Goal: Transaction & Acquisition: Purchase product/service

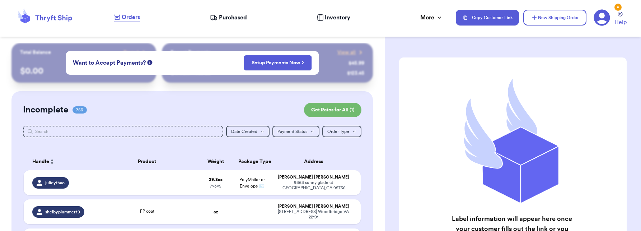
click at [603, 18] on icon at bounding box center [601, 18] width 16 height 16
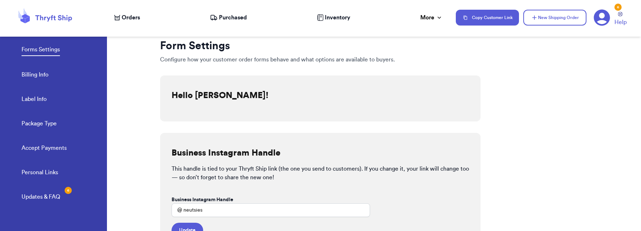
click at [46, 73] on link "Billing Info" at bounding box center [35, 75] width 27 height 10
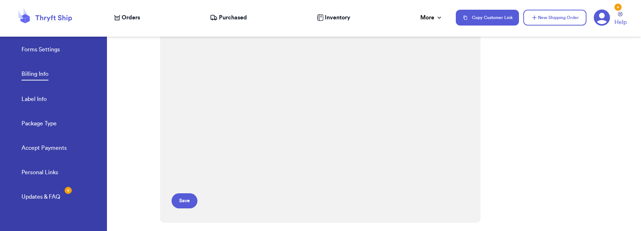
scroll to position [136, 0]
click at [471, 141] on div "Payment Details **** 0996 Expires: 04/2026 Save" at bounding box center [320, 64] width 320 height 321
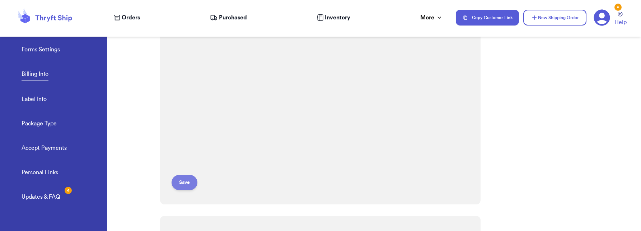
scroll to position [158, 0]
click at [190, 186] on button "Save" at bounding box center [184, 180] width 26 height 15
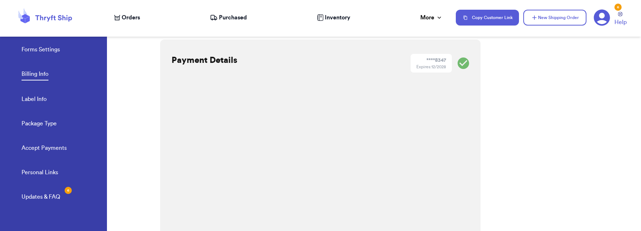
scroll to position [0, 0]
click at [42, 72] on link "Billing Info" at bounding box center [35, 75] width 27 height 11
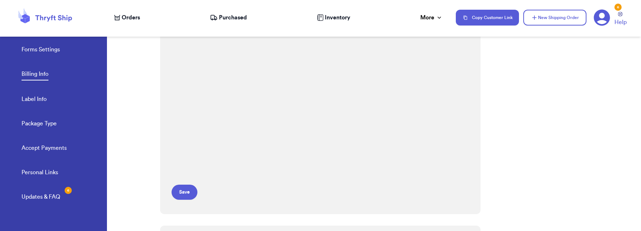
click at [34, 91] on div "Forms Settings Billing Info Label Info Package Type Accept Payments" at bounding box center [64, 96] width 85 height 143
click at [29, 103] on link "Label Info" at bounding box center [34, 100] width 25 height 10
select select "CA"
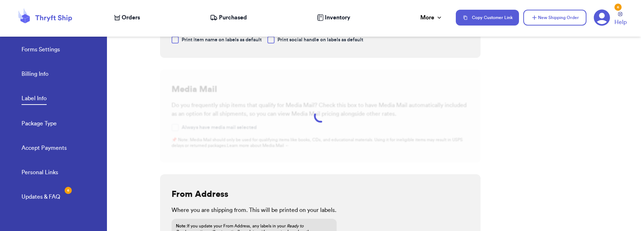
scroll to position [14, 0]
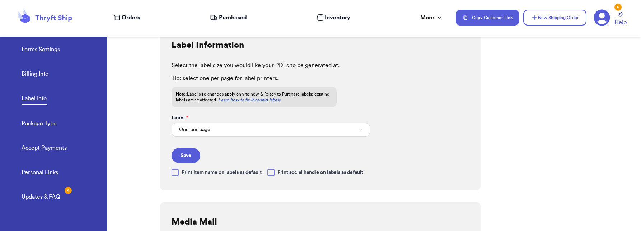
click at [43, 73] on link "Billing Info" at bounding box center [35, 75] width 27 height 10
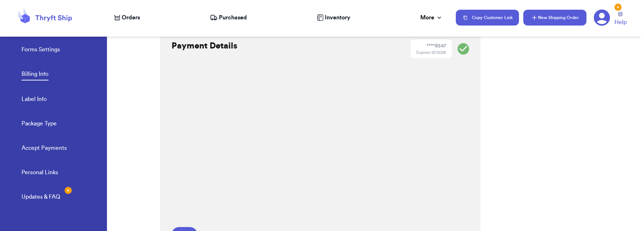
click at [558, 16] on button "New Shipping Order" at bounding box center [554, 18] width 63 height 16
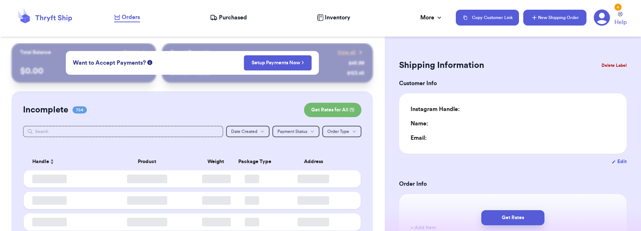
type input "0"
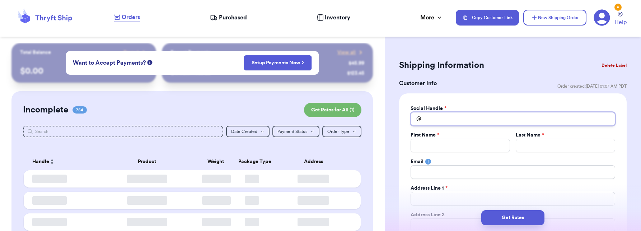
click at [463, 113] on input "Total Amount Paid" at bounding box center [512, 119] width 204 height 14
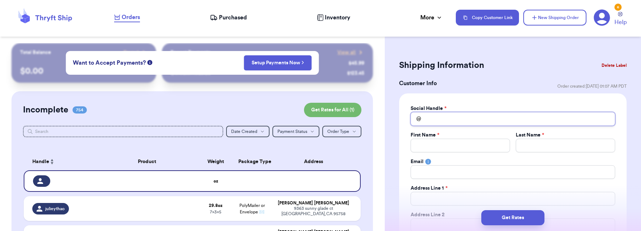
type input "k"
type input "kr"
type input "kri"
type input "[PERSON_NAME]"
type input "krist"
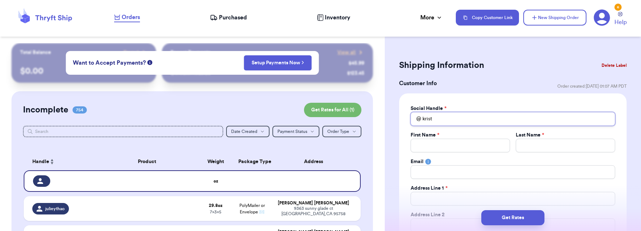
type input "[PERSON_NAME]"
type input "kristinak"
type input "kristinaka"
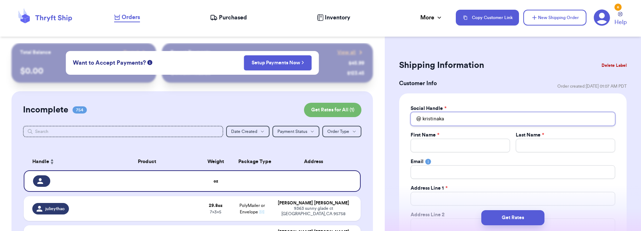
type input "kristinakas"
type input "kristinakasg"
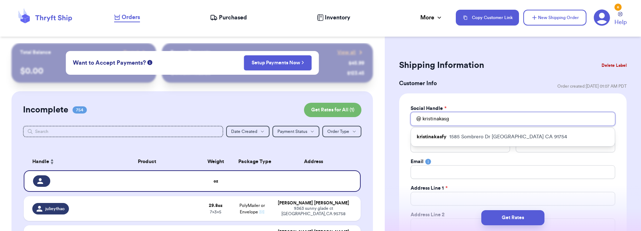
type input "kristinakas"
type input "kristinakasf"
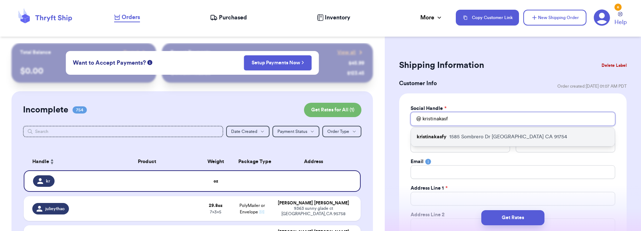
type input "kristinakasf"
click at [467, 140] on p "[STREET_ADDRESS]" at bounding box center [508, 136] width 118 height 7
type input "kristinakasfy"
type input "[PERSON_NAME]"
type input "K"
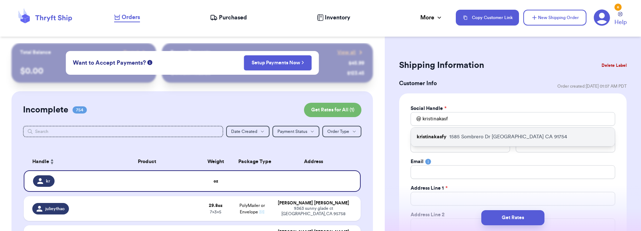
type input "[EMAIL_ADDRESS][DOMAIN_NAME]"
type input "1585 Sombrero Dr"
type input "[GEOGRAPHIC_DATA]"
select select "CA"
type input "91754"
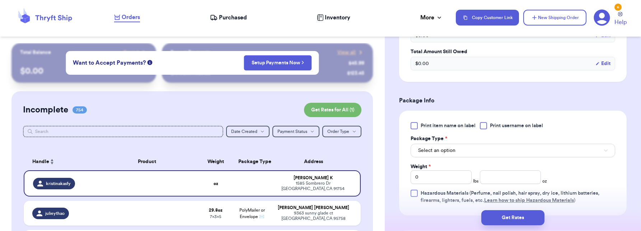
scroll to position [383, 0]
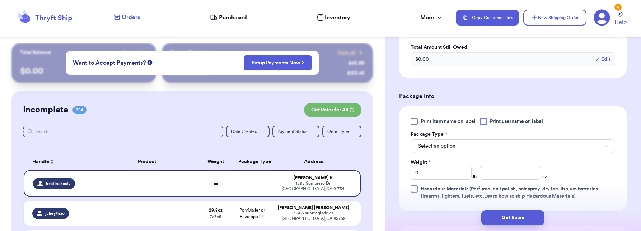
click at [460, 142] on button "Select an option" at bounding box center [512, 146] width 204 height 14
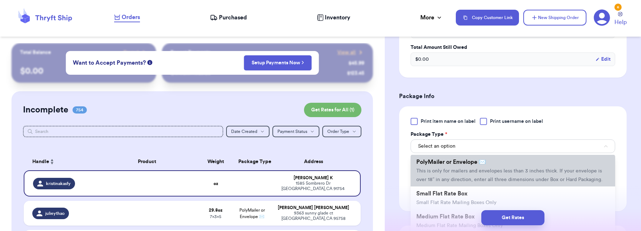
scroll to position [45, 0]
click at [463, 179] on span "This is only for mailers and envelopes less than 3 inches thick. If your envelo…" at bounding box center [509, 176] width 186 height 14
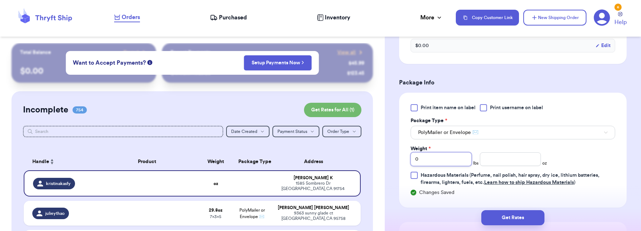
click at [444, 156] on input "0" at bounding box center [440, 159] width 61 height 14
click at [444, 156] on input "0" at bounding box center [440, 158] width 61 height 14
click at [443, 157] on input "0" at bounding box center [440, 158] width 61 height 14
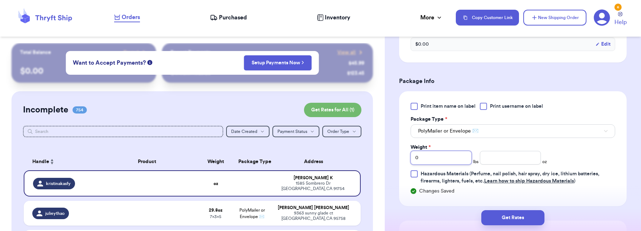
click at [443, 157] on input "0" at bounding box center [440, 158] width 61 height 14
type input "8"
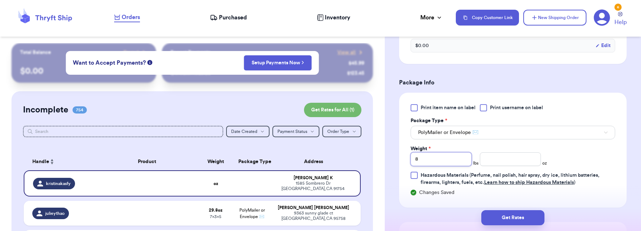
type input "8"
click at [494, 159] on input "number" at bounding box center [509, 159] width 61 height 14
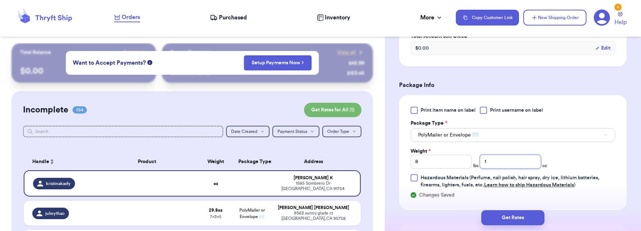
scroll to position [395, 0]
type input "1.6"
click at [606, 158] on div "Print item name on label Print username on label Package Type * PolyMailer or E…" at bounding box center [512, 147] width 204 height 82
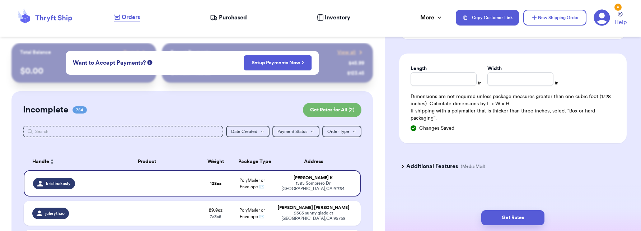
scroll to position [565, 0]
click at [438, 77] on input "Length" at bounding box center [443, 79] width 66 height 14
type input "10"
click at [522, 83] on input "Width *" at bounding box center [520, 79] width 66 height 14
type input "7"
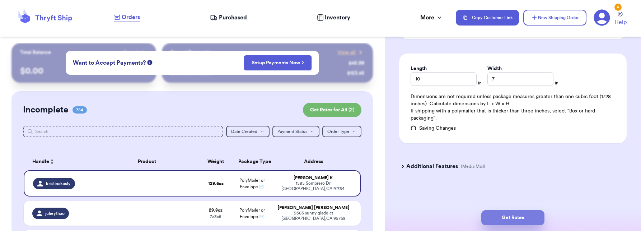
click at [511, 212] on button "Get Rates" at bounding box center [512, 217] width 63 height 15
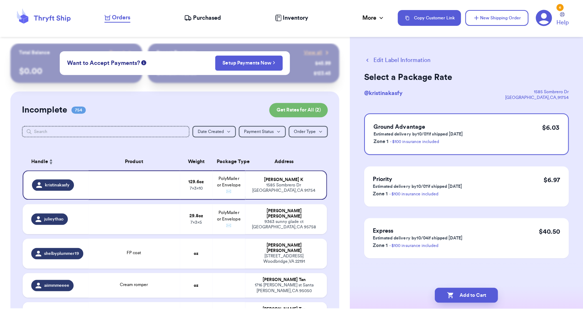
scroll to position [1, 0]
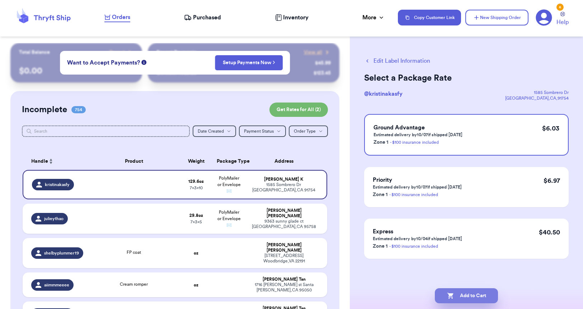
click at [470, 230] on button "Add to Cart" at bounding box center [466, 295] width 63 height 15
checkbox input "true"
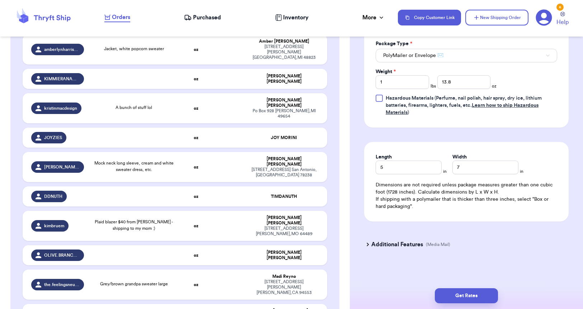
scroll to position [0, 0]
click at [493, 19] on button "New Shipping Order" at bounding box center [496, 18] width 63 height 16
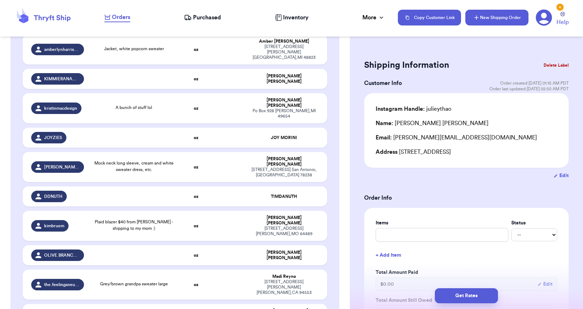
click at [512, 15] on button "New Shipping Order" at bounding box center [496, 18] width 63 height 16
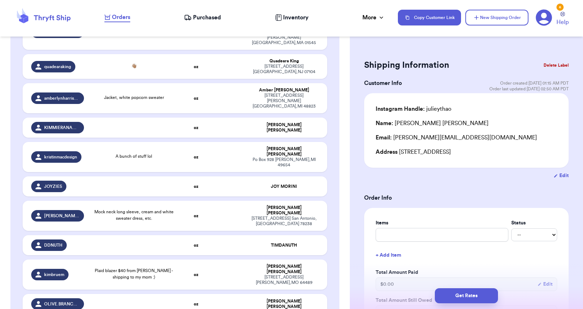
type input "0"
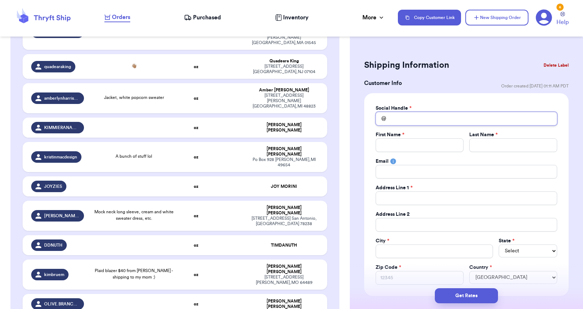
click at [412, 121] on input "Total Amount Paid" at bounding box center [465, 119] width 181 height 14
paste input "paulaccloset"
type input "paulaccloset"
paste input "[PERSON_NAME]"
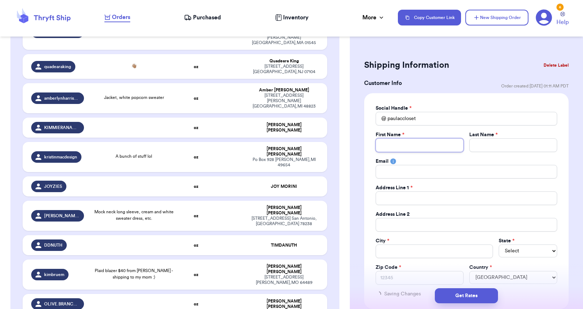
type input "[PERSON_NAME]"
click at [502, 137] on div "Last Name *" at bounding box center [513, 134] width 88 height 7
paste input "[PERSON_NAME]"
type input "[PERSON_NAME]"
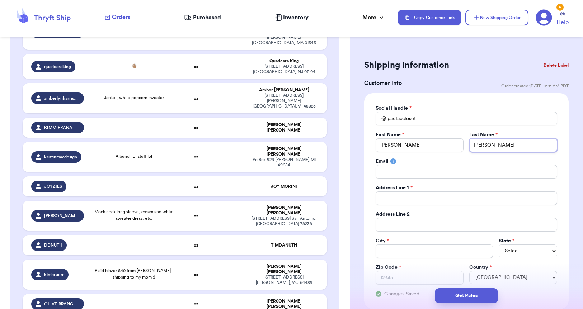
type input "[PERSON_NAME]"
paste input "[EMAIL_ADDRESS][DOMAIN_NAME]"
type input "[EMAIL_ADDRESS][DOMAIN_NAME]"
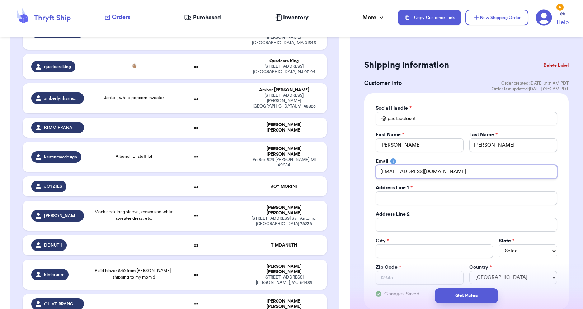
type input "[EMAIL_ADDRESS][DOMAIN_NAME]"
paste input "[STREET_ADDRESS][PERSON_NAME]"
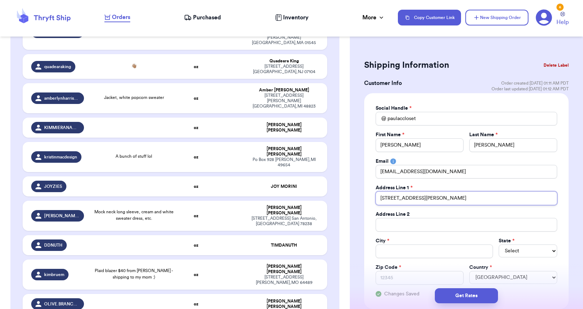
type input "[STREET_ADDRESS][PERSON_NAME]"
click at [420, 230] on input "Total Amount Paid" at bounding box center [433, 252] width 117 height 14
paste input "[GEOGRAPHIC_DATA]"
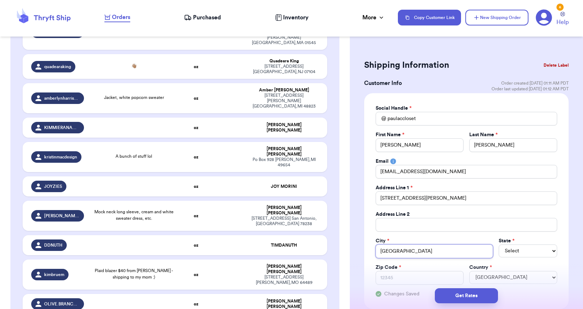
type input "[GEOGRAPHIC_DATA]"
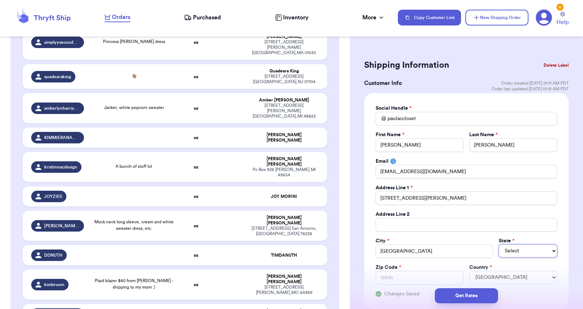
select select "FL"
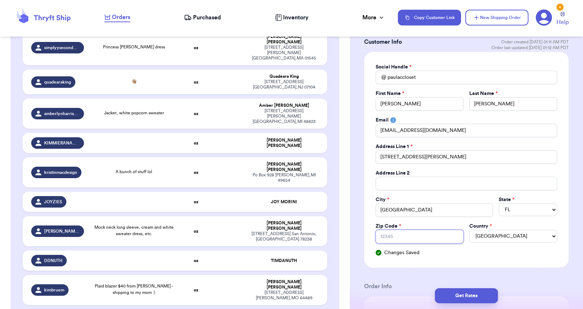
paste input "32701"
type input "32701"
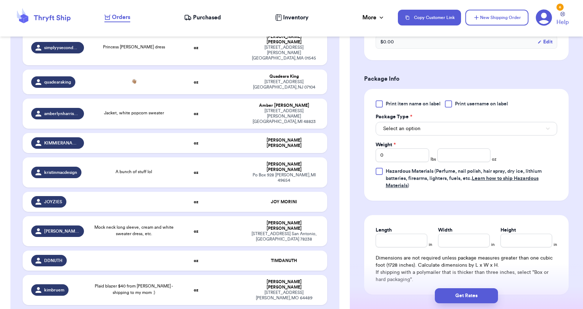
scroll to position [401, 0]
type input "32701"
click at [416, 132] on button "Select an option" at bounding box center [465, 128] width 181 height 14
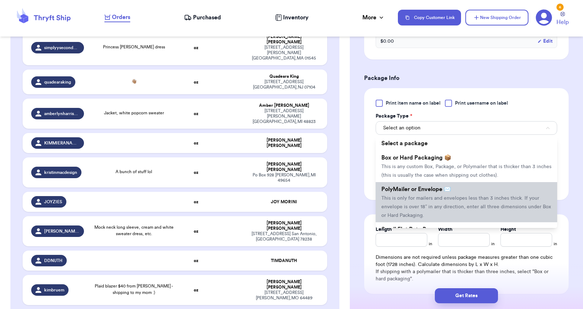
click at [416, 199] on span "This is only for mailers and envelopes less than 3 inches thick. If your envelo…" at bounding box center [466, 207] width 170 height 22
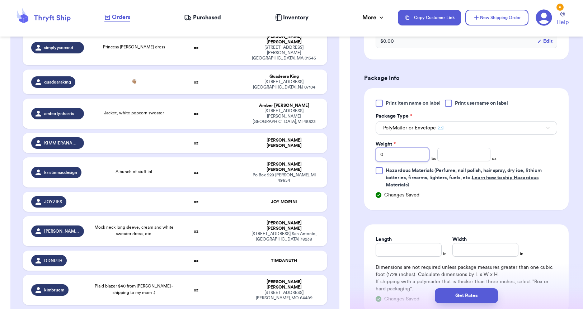
click at [409, 156] on input "0" at bounding box center [401, 155] width 53 height 14
type input "2"
click at [456, 151] on input "number" at bounding box center [463, 154] width 53 height 14
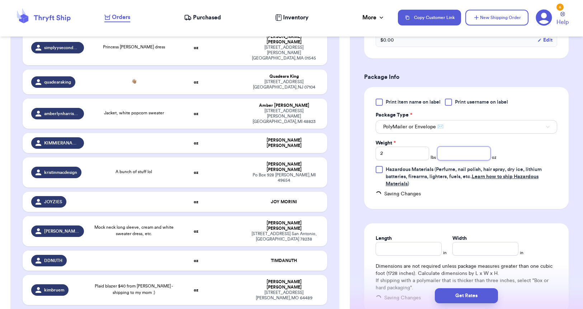
scroll to position [400, 0]
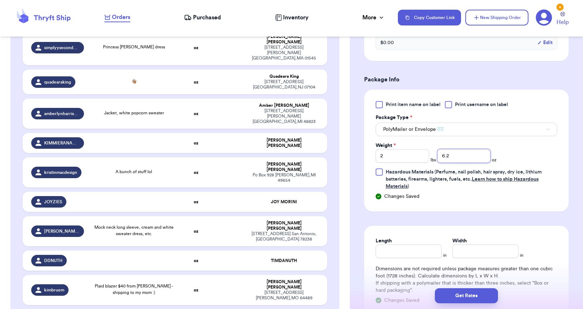
type input "6.2"
click at [397, 230] on input "Length" at bounding box center [408, 252] width 66 height 14
type input "6"
click at [464, 230] on input "Width *" at bounding box center [485, 252] width 66 height 14
type input "5"
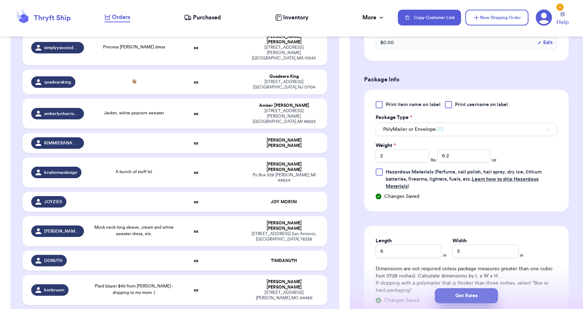
click at [472, 230] on button "Get Rates" at bounding box center [466, 295] width 63 height 15
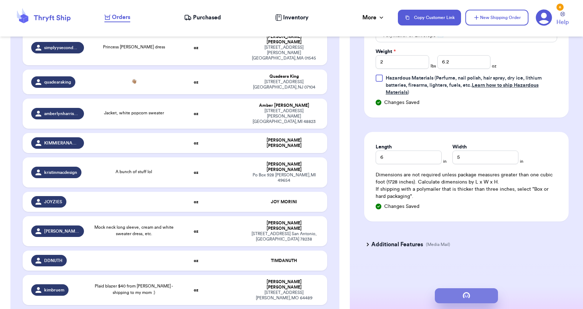
scroll to position [1, 0]
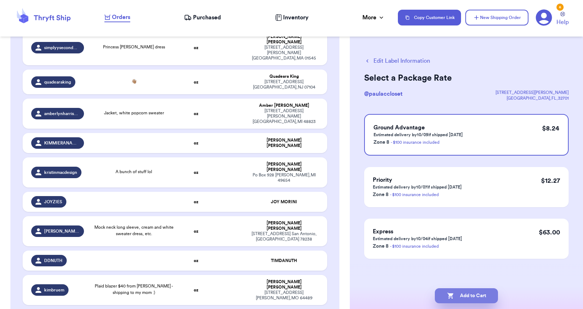
click at [473, 230] on button "Add to Cart" at bounding box center [466, 295] width 63 height 15
checkbox input "true"
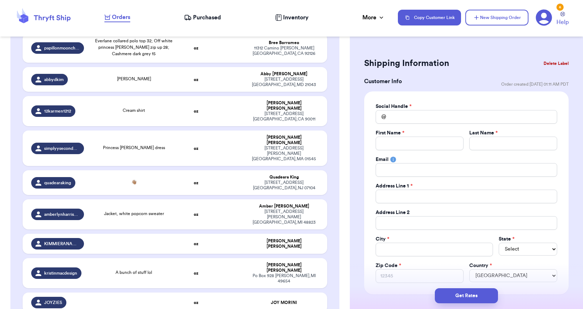
scroll to position [21167, 0]
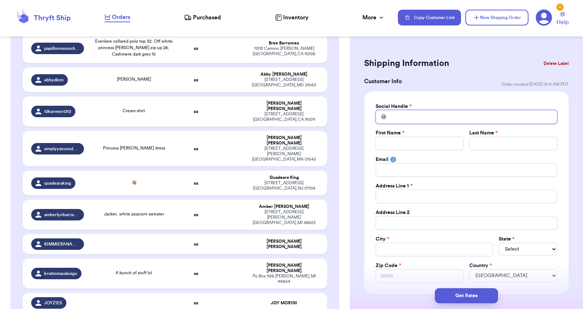
click at [406, 115] on input "Total Amount Paid" at bounding box center [465, 117] width 181 height 14
paste input "unfiltred_truth"
type input "unfiltred_truth"
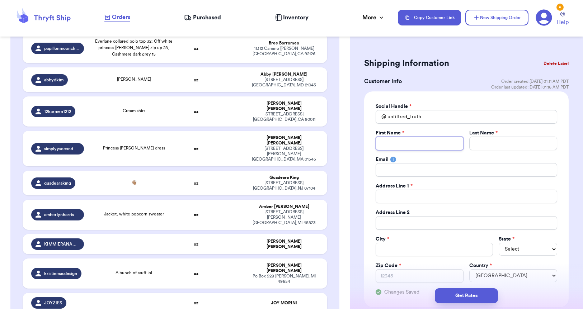
paste input "Nisha"
type input "Nisha"
paste input "[PERSON_NAME]"
type input "[PERSON_NAME]"
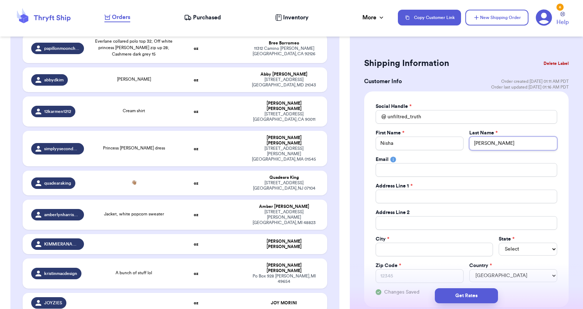
type input "[PERSON_NAME]"
paste input "[PHONE_NUMBER][STREET_ADDRESS]"
type input "[PHONE_NUMBER][STREET_ADDRESS]"
click at [409, 164] on input "[PHONE_NUMBER][STREET_ADDRESS]" at bounding box center [465, 170] width 181 height 14
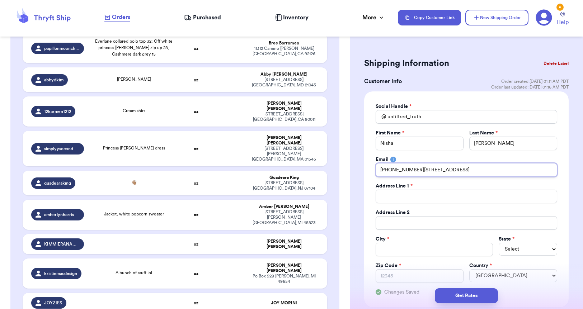
click at [412, 171] on input "[PHONE_NUMBER][STREET_ADDRESS]" at bounding box center [465, 170] width 181 height 14
paste input "[PHONE_NUMBER][STREET_ADDRESS]"
type input "[PHONE_NUMBER][STREET_ADDRESS]"
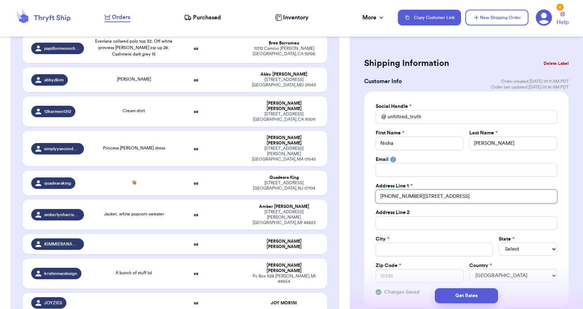
click at [401, 198] on input "[PHONE_NUMBER][STREET_ADDRESS]" at bounding box center [465, 197] width 181 height 14
click at [411, 197] on input "[PHONE_NUMBER][STREET_ADDRESS]" at bounding box center [465, 197] width 181 height 14
click at [419, 195] on input "[PHONE_NUMBER][STREET_ADDRESS]" at bounding box center [465, 197] width 181 height 14
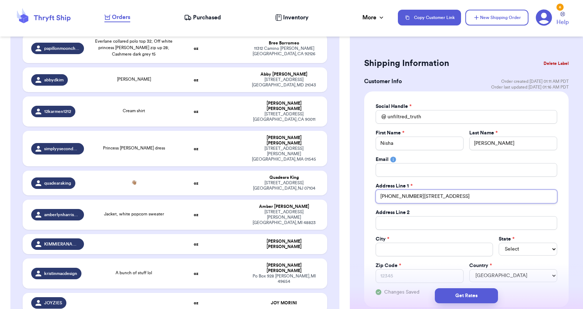
click at [419, 195] on input "[PHONE_NUMBER][STREET_ADDRESS]" at bounding box center [465, 197] width 181 height 14
type input "[PHONE_NUMBER][STREET_ADDRESS]"
paste input "outh [GEOGRAPHIC_DATA]"
type input "outh [GEOGRAPHIC_DATA]"
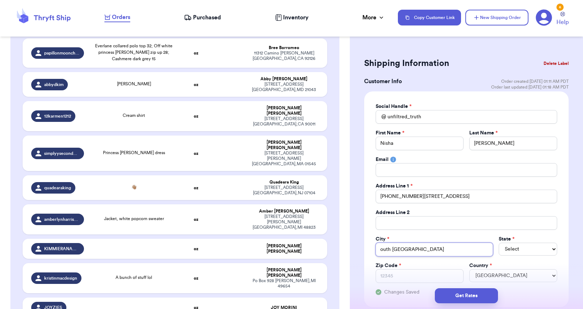
click at [381, 230] on input "outh [GEOGRAPHIC_DATA]" at bounding box center [433, 250] width 117 height 14
click at [383, 230] on input "outh [GEOGRAPHIC_DATA]" at bounding box center [433, 250] width 117 height 14
type input "[GEOGRAPHIC_DATA]"
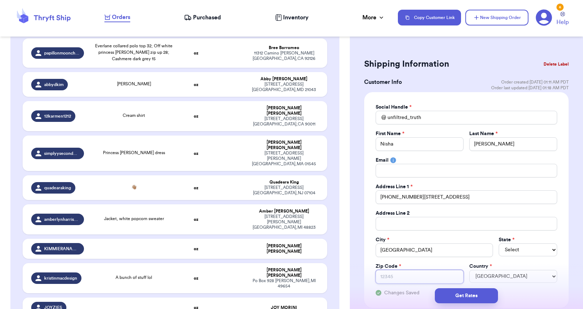
paste input "11420"
type input "11420"
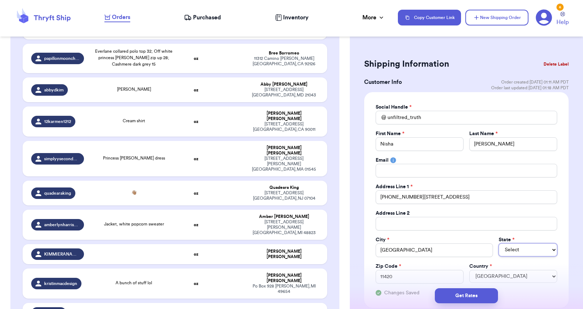
select select "NY"
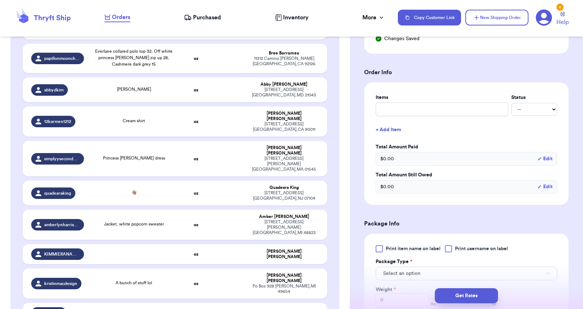
scroll to position [315, 0]
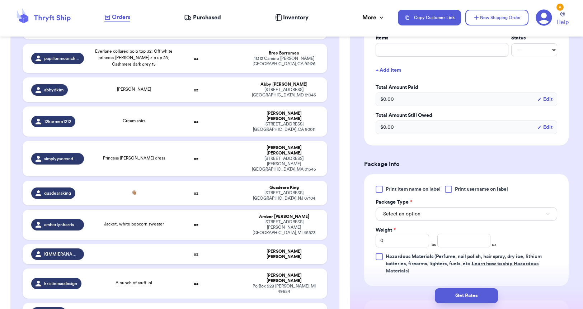
click at [436, 217] on button "Select an option" at bounding box center [465, 214] width 181 height 14
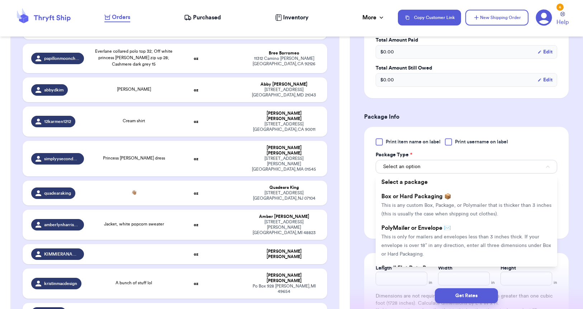
scroll to position [363, 0]
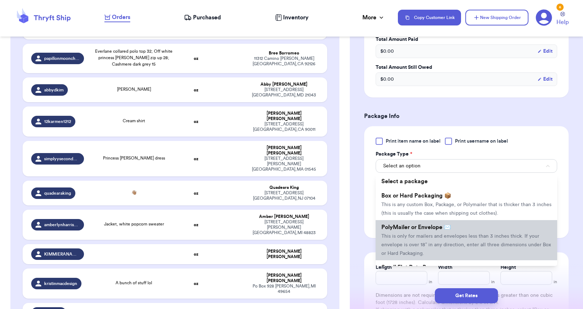
click at [431, 230] on span "This is only for mailers and envelopes less than 3 inches thick. If your envelo…" at bounding box center [466, 245] width 170 height 22
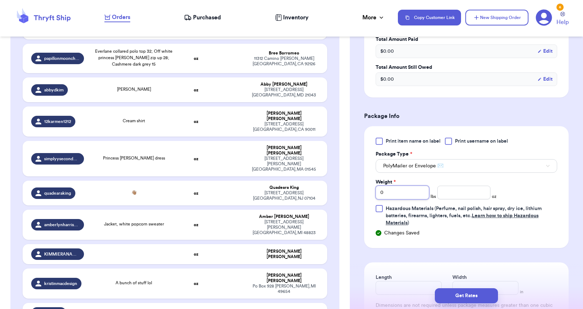
click at [393, 194] on input "0" at bounding box center [401, 193] width 53 height 14
type input "4"
click at [455, 195] on input "number" at bounding box center [463, 193] width 53 height 14
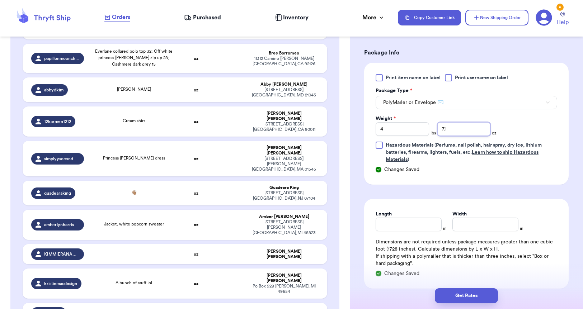
type input "7.1"
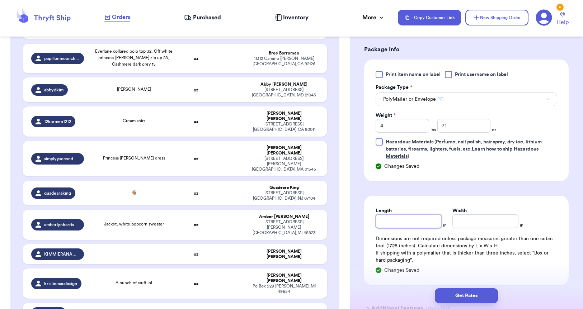
click at [417, 223] on input "Length" at bounding box center [408, 221] width 66 height 14
type input "10"
click at [496, 224] on input "Width *" at bounding box center [485, 222] width 66 height 14
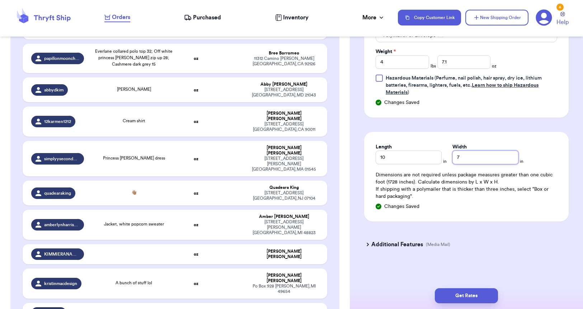
scroll to position [493, 0]
type input "7"
click at [469, 230] on button "Get Rates" at bounding box center [466, 295] width 63 height 15
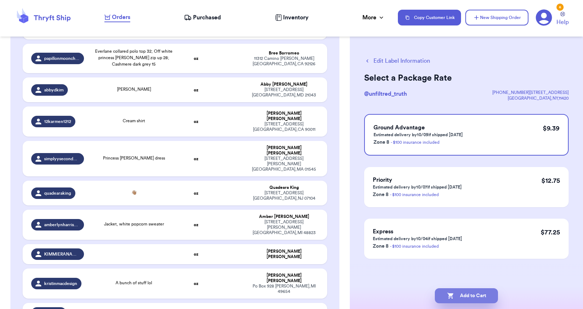
click at [472, 230] on button "Add to Cart" at bounding box center [466, 295] width 63 height 15
checkbox input "true"
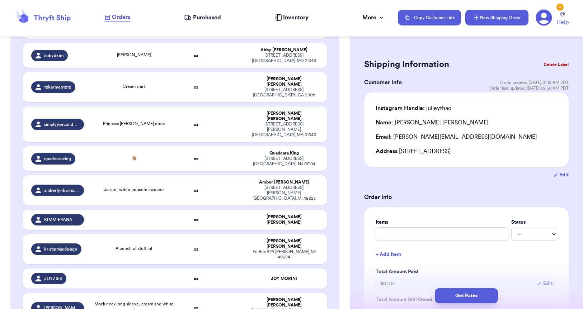
click at [492, 20] on button "New Shipping Order" at bounding box center [496, 18] width 63 height 16
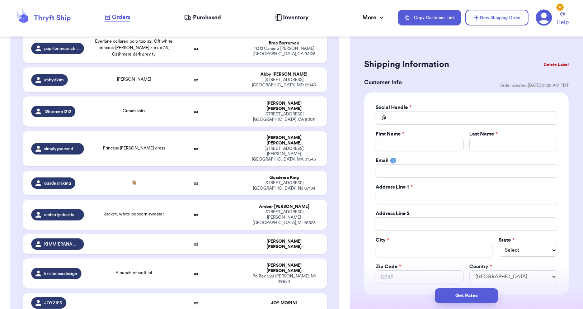
type input "0"
click at [419, 119] on input "Total Amount Paid" at bounding box center [465, 118] width 181 height 14
paste input "mish.[PERSON_NAME]"
type input "mish.[PERSON_NAME]"
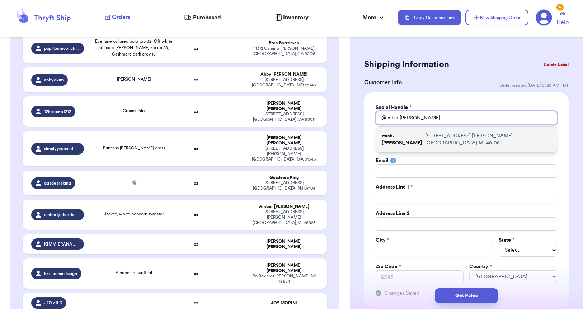
type input "mish.[PERSON_NAME]"
click at [433, 135] on p "[STREET_ADDRESS]" at bounding box center [488, 139] width 126 height 14
type input "[PERSON_NAME]"
type input "[EMAIL_ADDRESS][DOMAIN_NAME]"
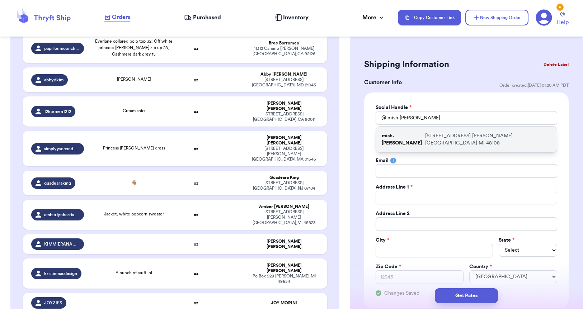
type input "[STREET_ADDRESS]"
type input "[PERSON_NAME][GEOGRAPHIC_DATA]"
select select "MI"
type input "48108"
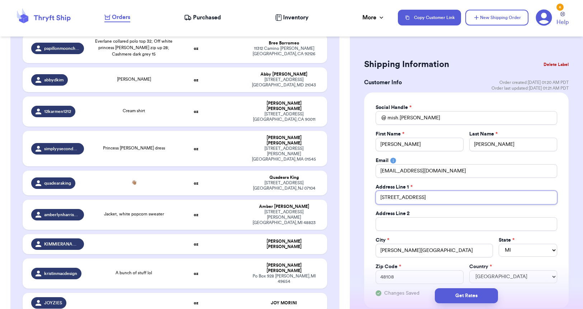
click at [392, 197] on input "[STREET_ADDRESS]" at bounding box center [465, 198] width 181 height 14
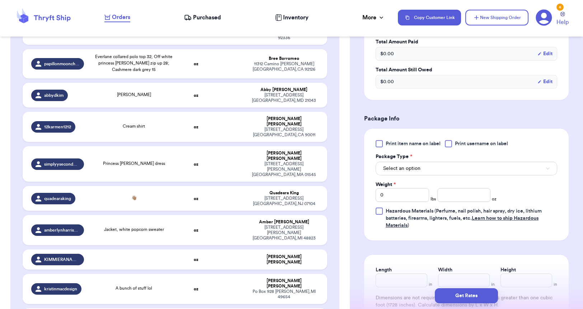
scroll to position [371, 0]
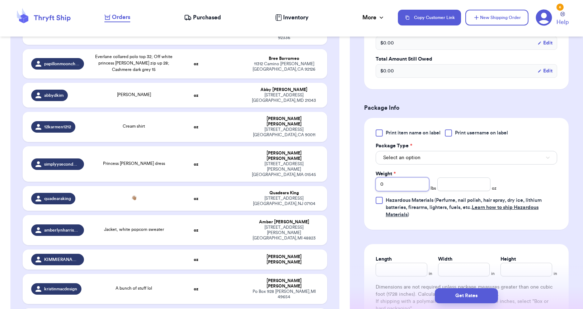
click at [405, 185] on input "0" at bounding box center [401, 185] width 53 height 14
type input "6"
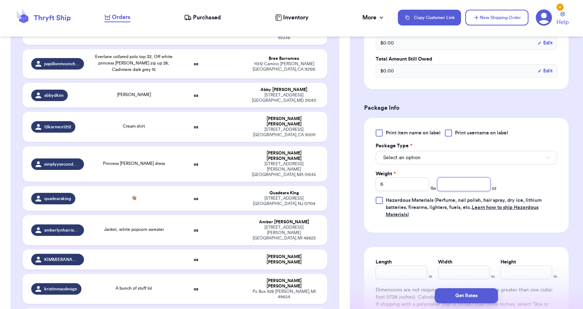
click at [472, 185] on input "number" at bounding box center [463, 185] width 53 height 14
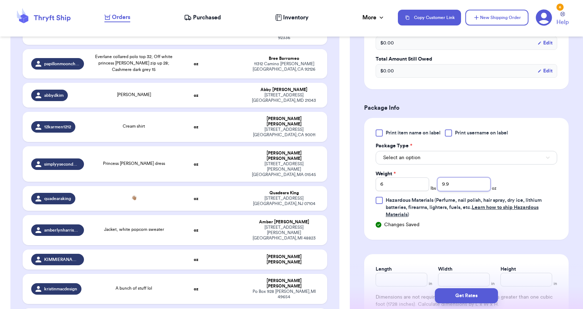
type input "9.9"
click at [445, 162] on button "Select an option" at bounding box center [465, 158] width 181 height 14
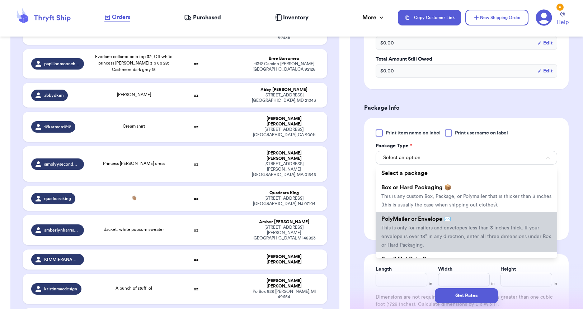
click at [450, 222] on span "PolyMailer or Envelope ✉️" at bounding box center [416, 219] width 70 height 6
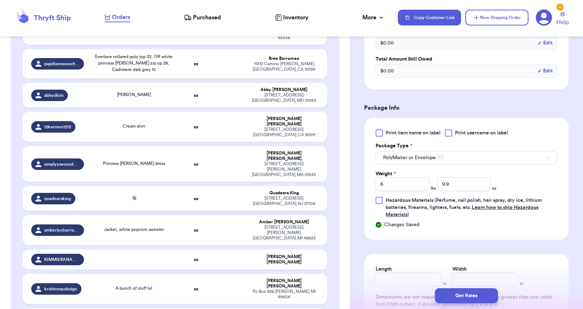
scroll to position [415, 0]
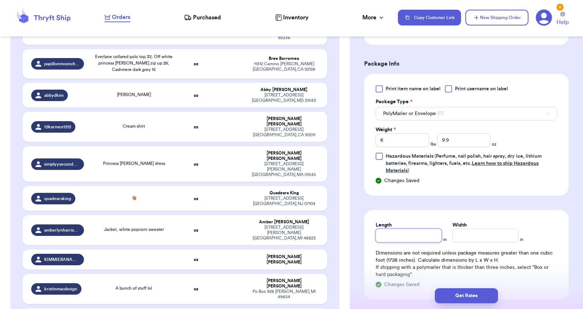
click at [410, 230] on input "Length" at bounding box center [408, 236] width 66 height 14
type input "10"
click at [470, 230] on input "Width *" at bounding box center [485, 236] width 66 height 14
type input "7"
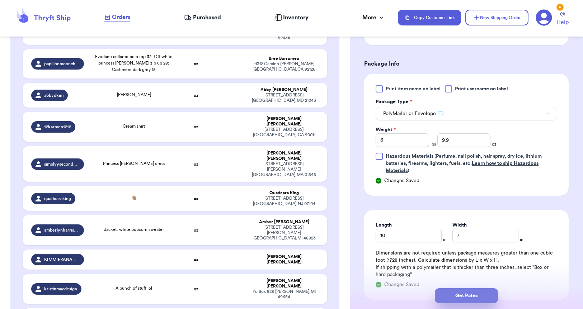
click at [476, 230] on button "Get Rates" at bounding box center [466, 295] width 63 height 15
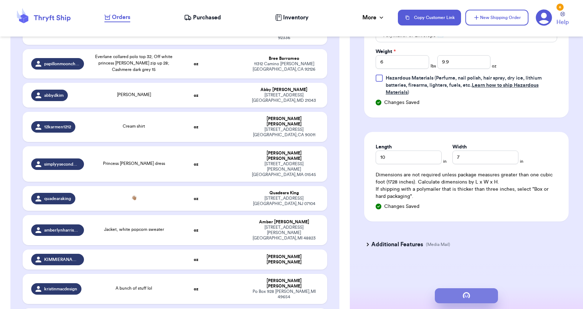
scroll to position [1, 0]
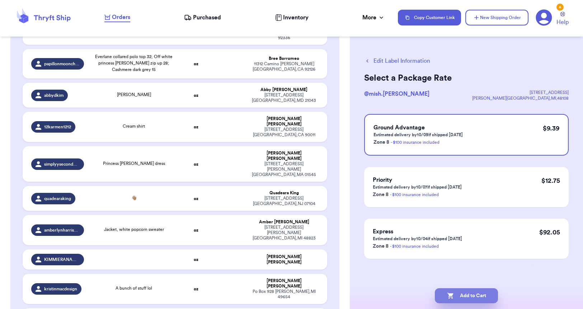
click at [475, 230] on button "Add to Cart" at bounding box center [466, 295] width 63 height 15
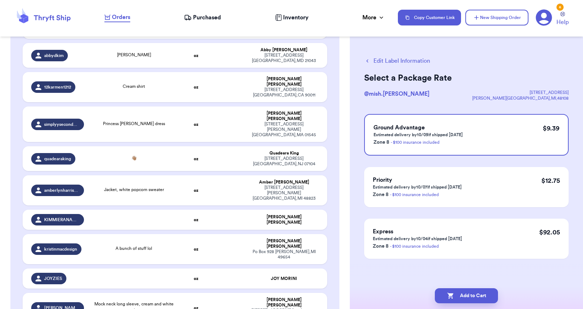
checkbox input "true"
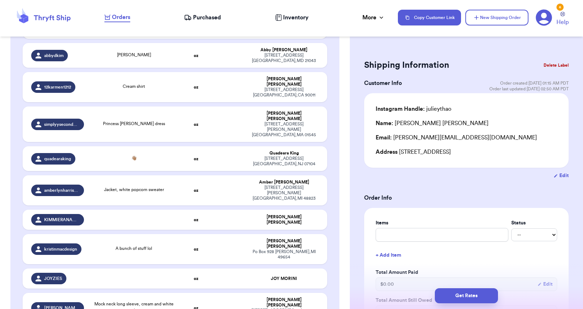
scroll to position [0, 0]
click at [519, 21] on button "New Shipping Order" at bounding box center [496, 18] width 63 height 16
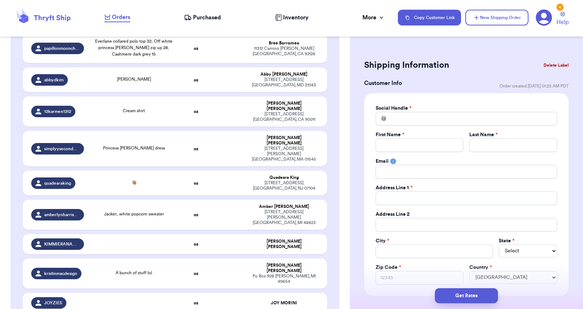
type input "0"
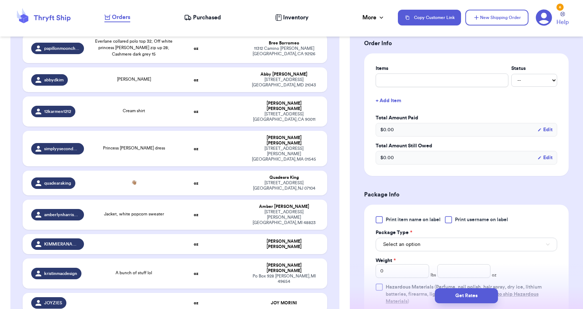
scroll to position [273, 0]
click at [397, 230] on input "0" at bounding box center [401, 270] width 53 height 14
type input "1"
type input "11"
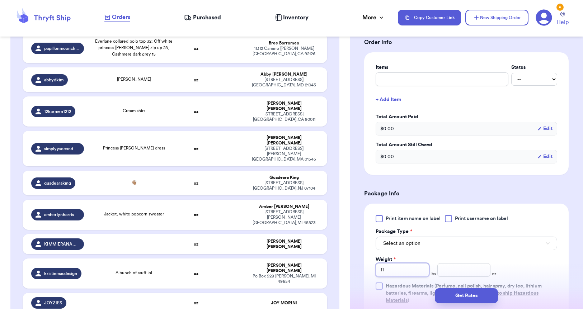
type input "11"
click at [460, 230] on input "number" at bounding box center [463, 270] width 53 height 14
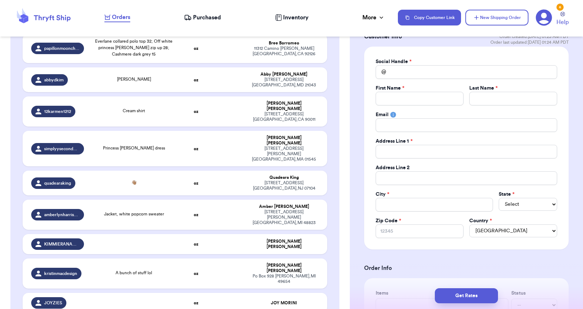
scroll to position [18, 0]
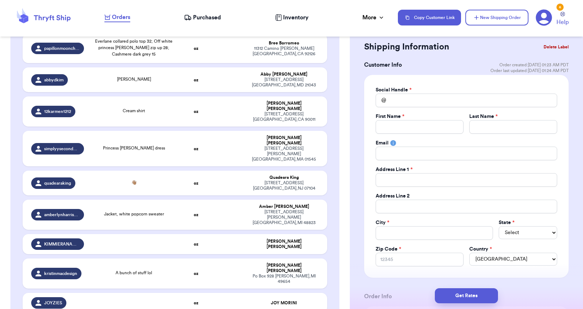
type input "8"
click at [395, 96] on input "Total Amount Paid" at bounding box center [465, 101] width 181 height 14
paste input "scotchinateacup"
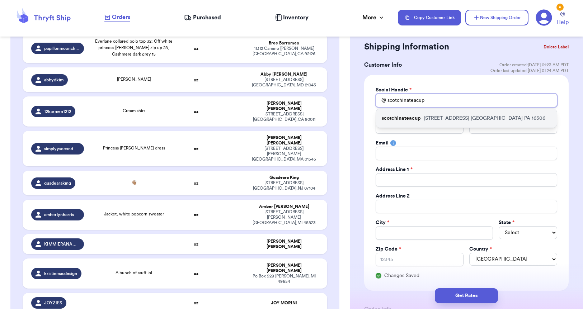
type input "scotchinateacup"
click at [419, 113] on div "scotchinateacup [STREET_ADDRESS]" at bounding box center [466, 118] width 181 height 19
type input "[PERSON_NAME]"
type input "[EMAIL_ADDRESS][DOMAIN_NAME]"
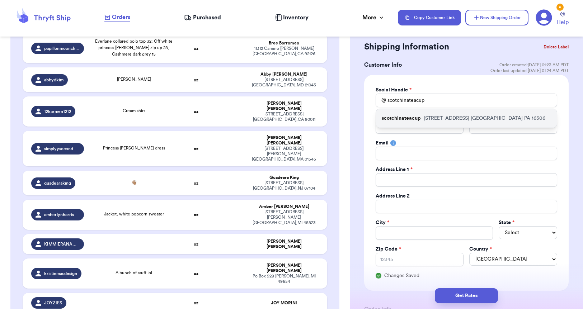
type input "[STREET_ADDRESS]"
type input "[GEOGRAPHIC_DATA]"
select select "PA"
type input "16506"
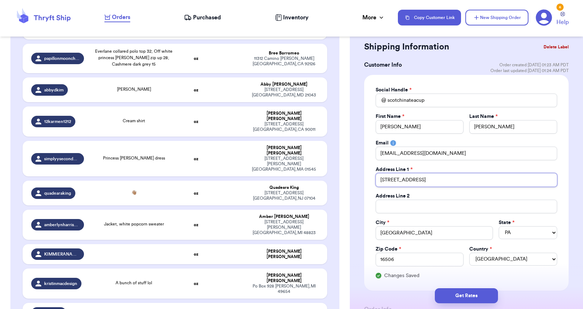
click at [402, 177] on input "[STREET_ADDRESS]" at bounding box center [465, 180] width 181 height 14
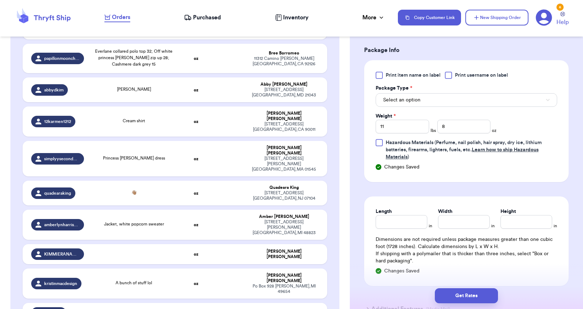
scroll to position [430, 0]
click at [423, 100] on button "Select an option" at bounding box center [465, 99] width 181 height 14
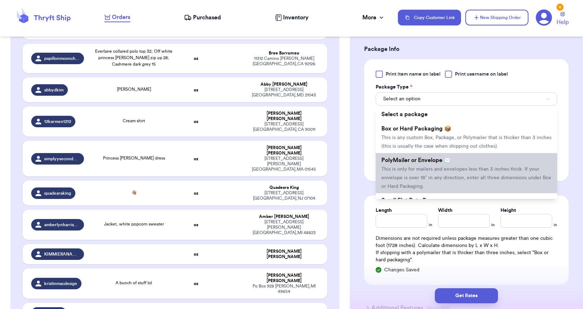
click at [440, 176] on span "This is only for mailers and envelopes less than 3 inches thick. If your envelo…" at bounding box center [466, 178] width 170 height 22
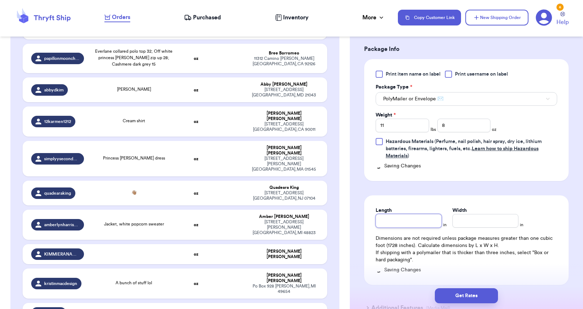
click at [403, 221] on input "Length" at bounding box center [408, 221] width 66 height 14
type input "13"
click at [469, 222] on input "Width *" at bounding box center [485, 221] width 66 height 14
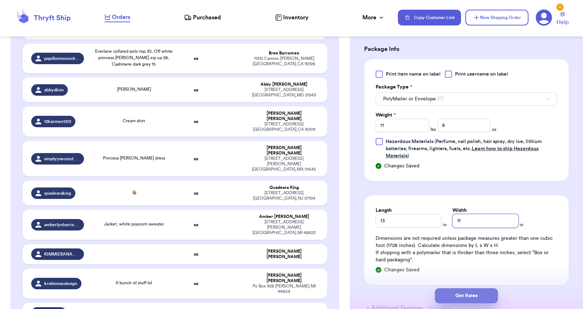
type input "11"
click at [470, 230] on button "Get Rates" at bounding box center [466, 295] width 63 height 15
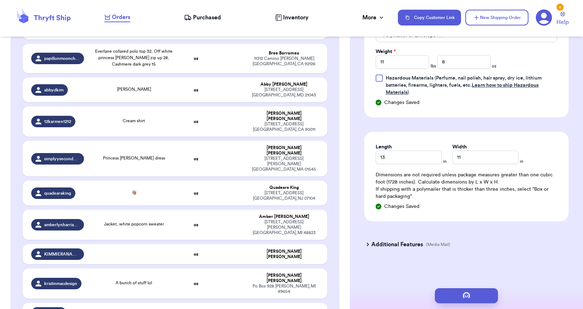
scroll to position [0, 0]
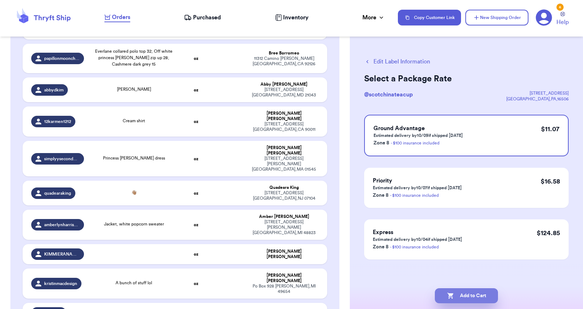
click at [483, 230] on button "Add to Cart" at bounding box center [466, 295] width 63 height 15
checkbox input "true"
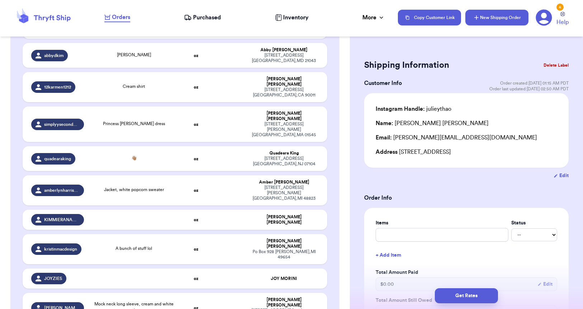
click at [501, 22] on button "New Shipping Order" at bounding box center [496, 18] width 63 height 16
type input "0"
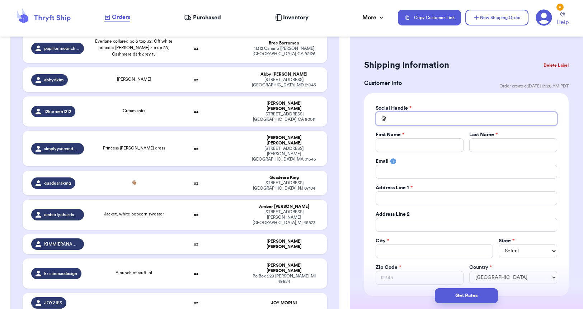
click at [417, 114] on input "Total Amount Paid" at bounding box center [465, 119] width 181 height 14
paste input "aitianabosque7"
type input "aitianabosque7"
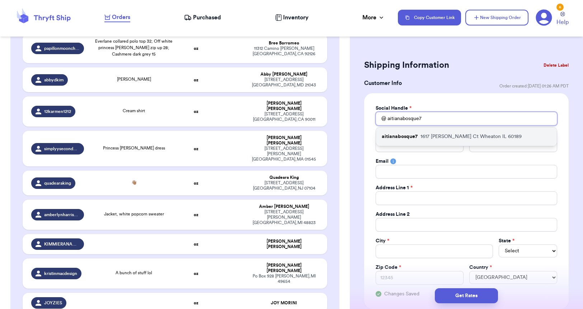
type input "aitianabosque7"
click at [434, 139] on p "[STREET_ADDRESS][PERSON_NAME]" at bounding box center [470, 136] width 101 height 7
type input "Aitiana"
type input "Bosque"
type input "[EMAIL_ADDRESS][DOMAIN_NAME]"
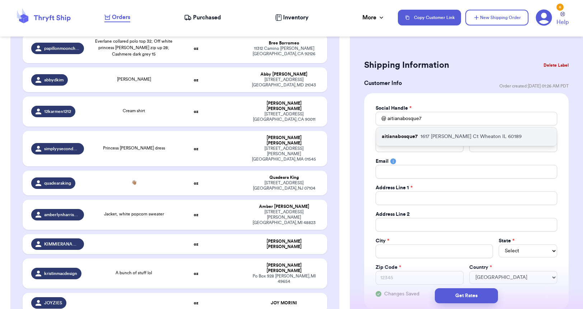
type input "1617 [PERSON_NAME] Ct"
type input "Wheaton"
select select "IL"
type input "60189"
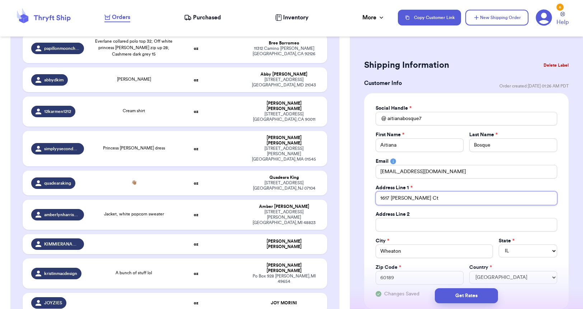
click at [403, 199] on input "1617 [PERSON_NAME] Ct" at bounding box center [465, 199] width 181 height 14
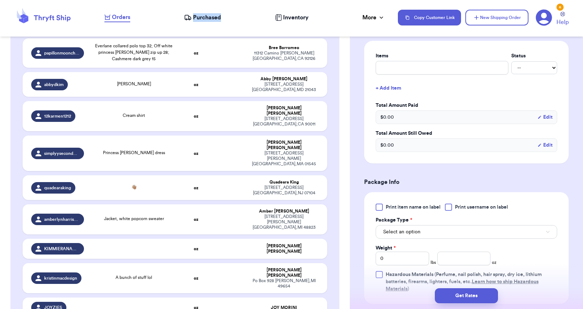
scroll to position [298, 0]
click at [409, 230] on div "Print item name on label Print username on label Package Type * Select an optio…" at bounding box center [465, 247] width 181 height 89
click at [410, 230] on input "0" at bounding box center [401, 258] width 53 height 14
click at [412, 230] on span "Select an option" at bounding box center [401, 230] width 37 height 7
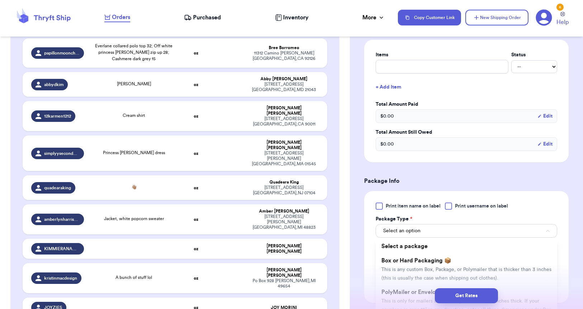
click at [419, 230] on div "Get Rates" at bounding box center [466, 295] width 222 height 15
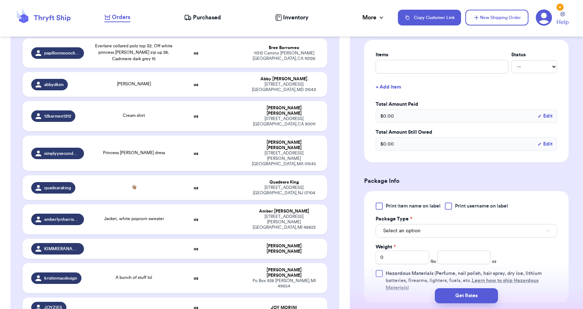
drag, startPoint x: 415, startPoint y: 265, endPoint x: 415, endPoint y: 261, distance: 3.6
click at [415, 230] on div "Print item name on label Print username on label Package Type * Select an optio…" at bounding box center [465, 247] width 181 height 89
click at [415, 230] on input "0" at bounding box center [401, 258] width 53 height 14
type input "8"
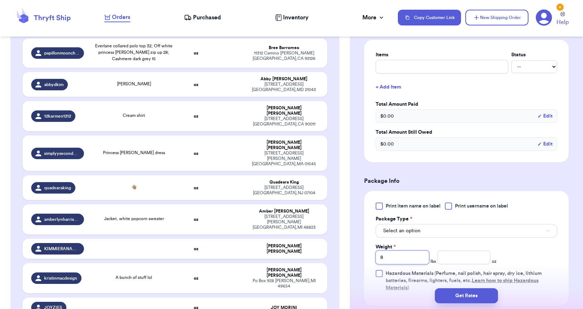
type input "8"
click at [455, 230] on input "number" at bounding box center [463, 258] width 53 height 14
type input "4.6"
click at [435, 230] on button "Select an option" at bounding box center [465, 231] width 181 height 14
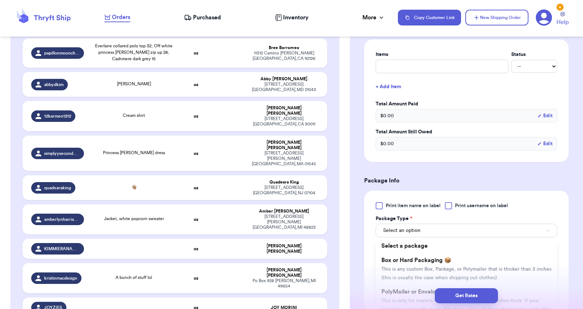
scroll to position [324, 0]
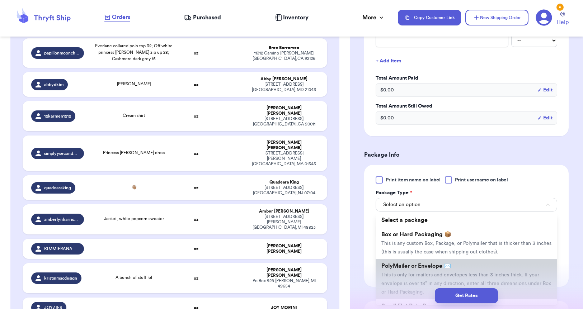
click at [424, 230] on span "This is only for mailers and envelopes less than 3 inches thick. If your envelo…" at bounding box center [466, 284] width 170 height 22
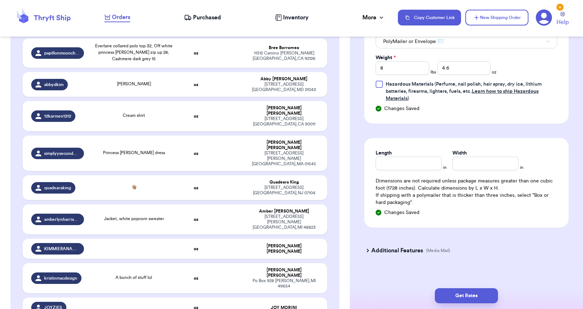
scroll to position [493, 0]
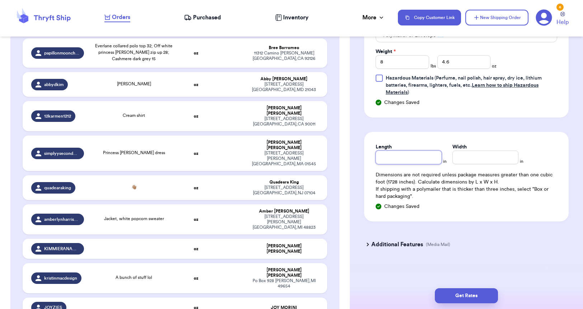
click at [396, 157] on input "Length" at bounding box center [408, 158] width 66 height 14
type input "8"
click at [458, 160] on input "Width *" at bounding box center [485, 158] width 66 height 14
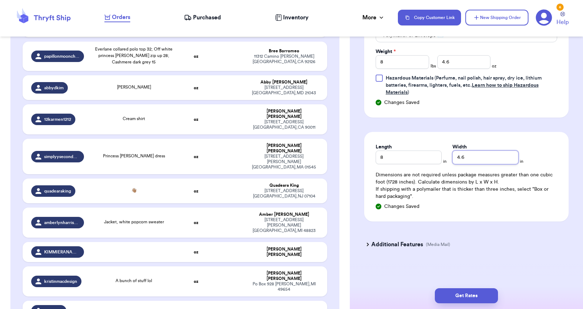
scroll to position [0, 0]
type input "4.6"
click at [469, 230] on button "Get Rates" at bounding box center [466, 295] width 63 height 15
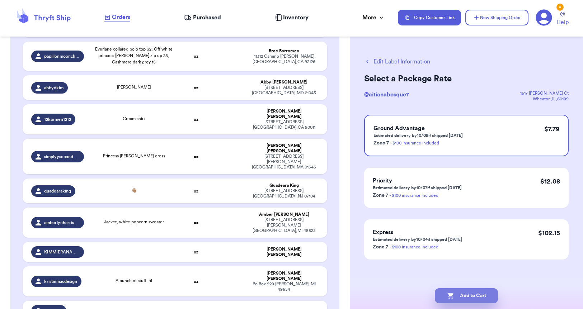
click at [477, 230] on button "Add to Cart" at bounding box center [466, 295] width 63 height 15
checkbox input "true"
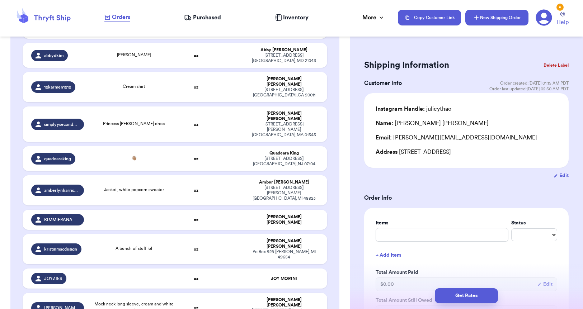
click at [485, 18] on button "New Shipping Order" at bounding box center [496, 18] width 63 height 16
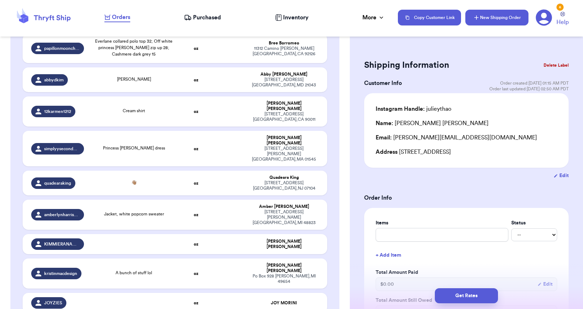
click at [510, 19] on button "New Shipping Order" at bounding box center [496, 18] width 63 height 16
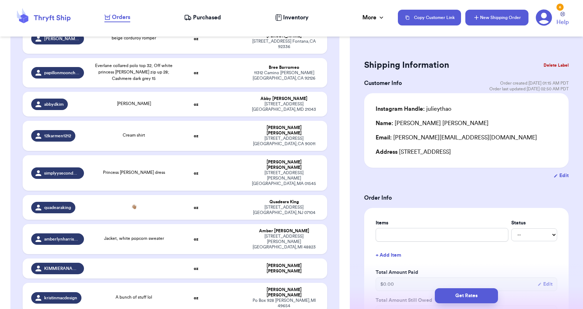
type input "0"
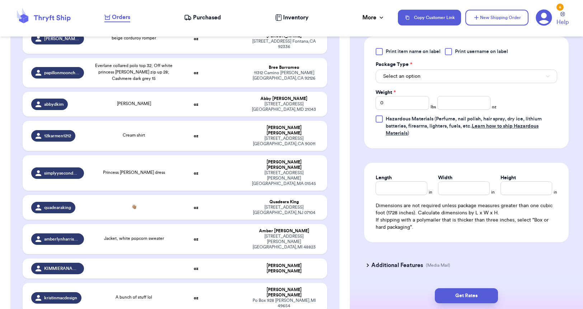
scroll to position [441, 0]
click at [433, 79] on button "Select an option" at bounding box center [465, 75] width 181 height 14
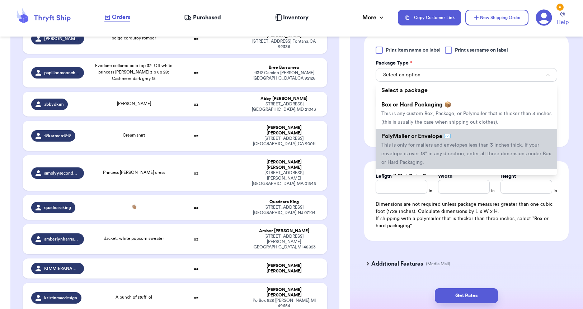
click at [435, 144] on span "This is only for mailers and envelopes less than 3 inches thick. If your envelo…" at bounding box center [466, 154] width 170 height 22
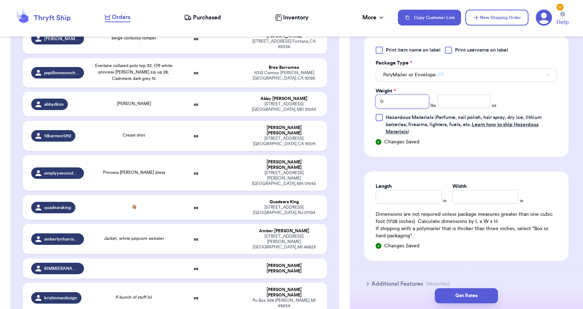
click at [413, 100] on input "0" at bounding box center [401, 102] width 53 height 14
click at [467, 100] on input "number" at bounding box center [463, 102] width 53 height 14
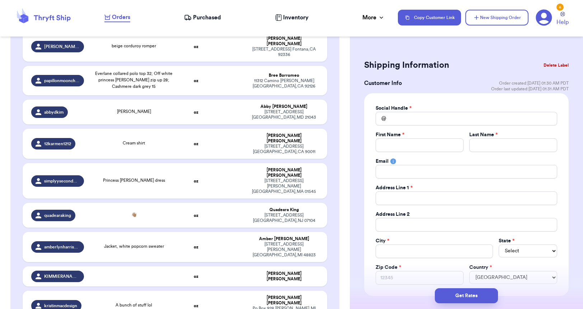
scroll to position [0, 0]
paste input "[EMAIL_ADDRESS][DOMAIN_NAME]"
paste input "[PERSON_NAME]"
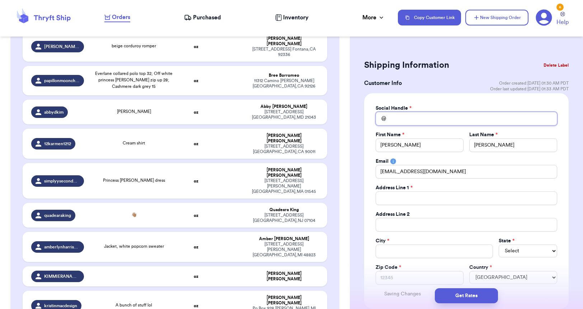
click at [414, 121] on input "Total Amount Paid" at bounding box center [465, 119] width 181 height 14
paste input "[PERSON_NAME]"
paste input "[STREET_ADDRESS][PERSON_NAME]"
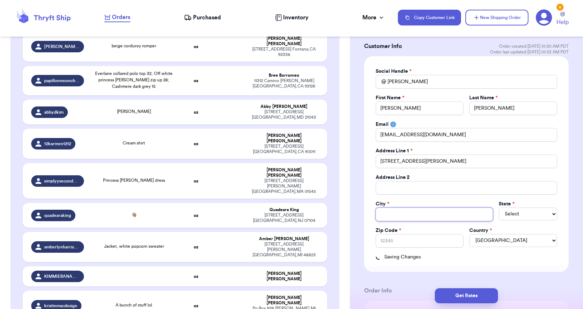
scroll to position [36, 0]
paste input "[GEOGRAPHIC_DATA]"
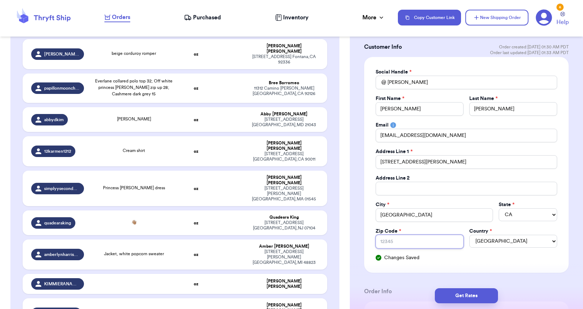
drag, startPoint x: 379, startPoint y: 237, endPoint x: 383, endPoint y: 238, distance: 4.2
paste input "91761"
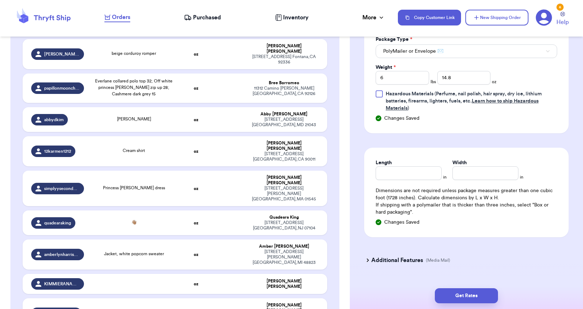
scroll to position [481, 0]
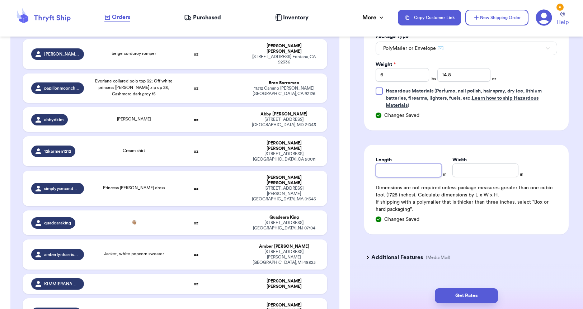
click at [407, 174] on input "Length" at bounding box center [408, 171] width 66 height 14
click at [454, 171] on input "Width *" at bounding box center [485, 171] width 66 height 14
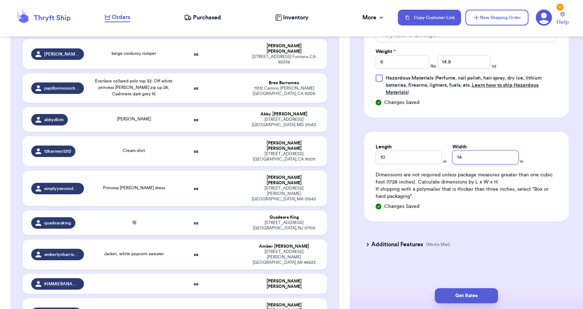
scroll to position [493, 0]
click at [475, 230] on button "Get Rates" at bounding box center [466, 295] width 63 height 15
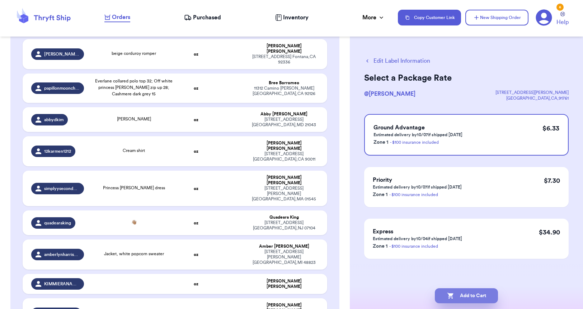
click at [477, 230] on button "Add to Cart" at bounding box center [466, 295] width 63 height 15
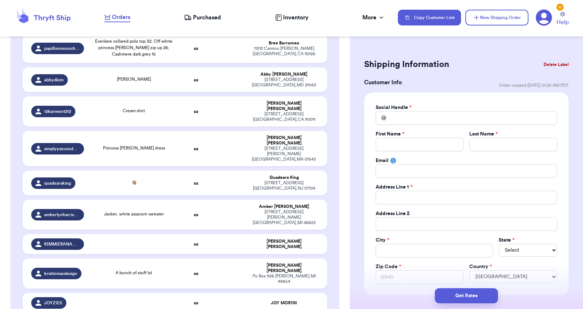
click at [396, 164] on div "Email" at bounding box center [465, 160] width 181 height 7
paste input "[EMAIL_ADDRESS][DOMAIN_NAME]"
click at [401, 119] on input "Total Amount Paid" at bounding box center [465, 118] width 181 height 14
paste input "chelseaa_chang"
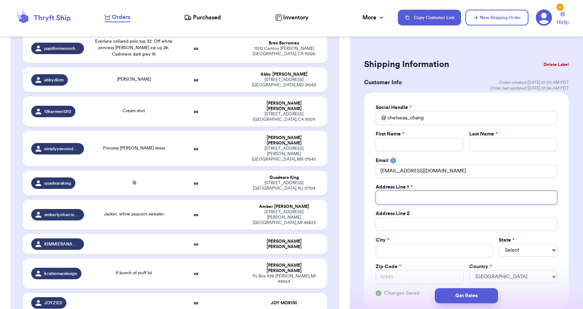
paste input "730 E 950 S D325"
paste input "Orem"
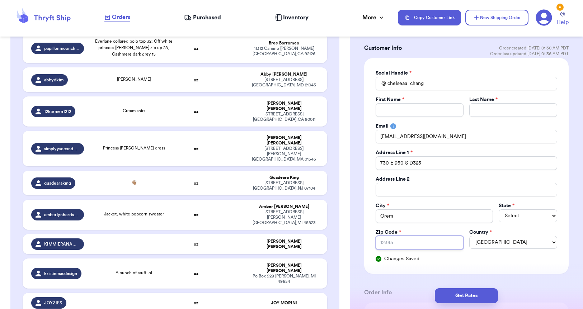
paste input "84097"
paste input "chelseachang5667"
drag, startPoint x: 427, startPoint y: 110, endPoint x: 392, endPoint y: 110, distance: 35.2
click at [391, 110] on input "chelseachang5667" at bounding box center [419, 110] width 88 height 14
click at [415, 110] on input "chelseachang5667" at bounding box center [419, 110] width 88 height 14
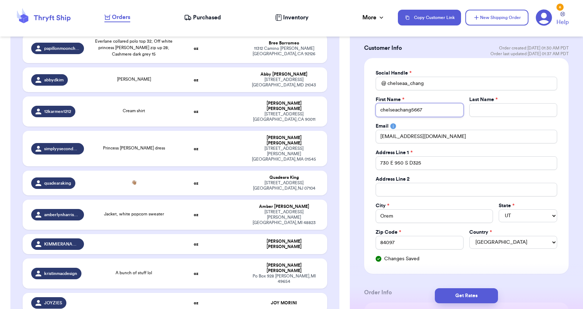
drag, startPoint x: 426, startPoint y: 109, endPoint x: 399, endPoint y: 112, distance: 27.1
click at [399, 112] on input "chelseachang5667" at bounding box center [419, 110] width 88 height 14
drag, startPoint x: 424, startPoint y: 109, endPoint x: 398, endPoint y: 112, distance: 26.7
click at [398, 112] on input "chelseachang5667" at bounding box center [419, 110] width 88 height 14
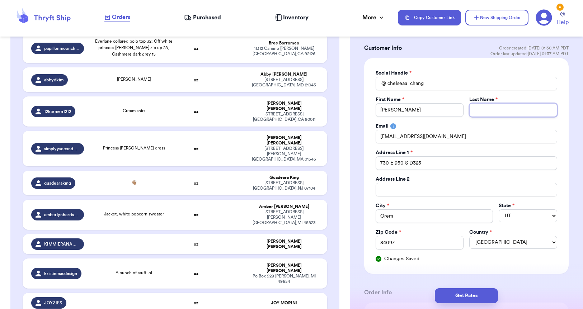
paste input "chang5667"
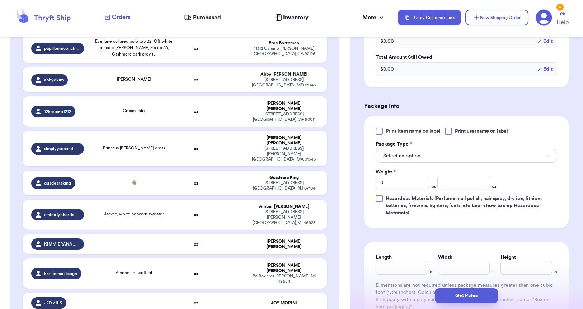
scroll to position [375, 0]
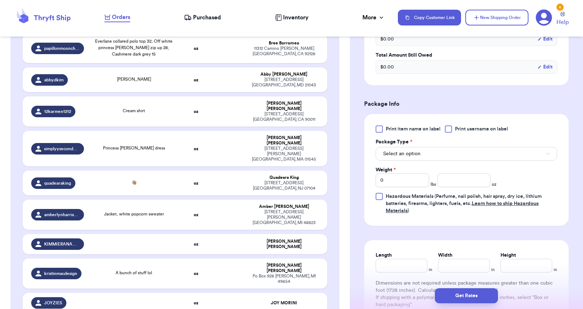
click at [425, 160] on button "Select an option" at bounding box center [465, 154] width 181 height 14
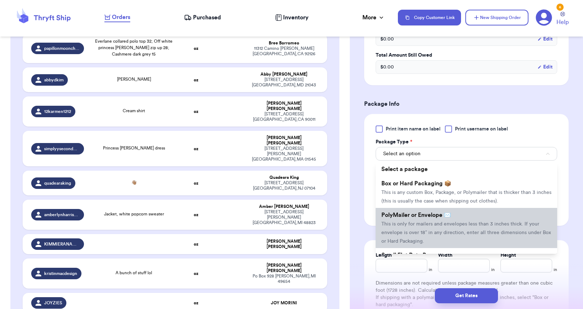
scroll to position [1, 0]
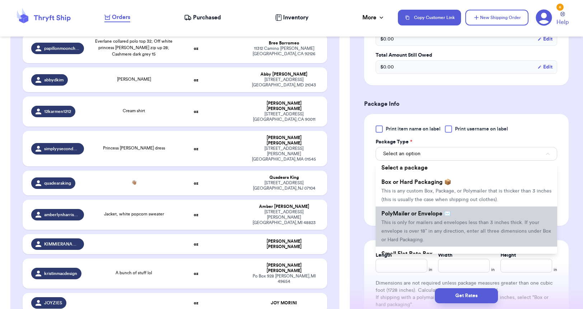
click at [429, 225] on span "This is only for mailers and envelopes less than 3 inches thick. If your envelo…" at bounding box center [466, 231] width 170 height 22
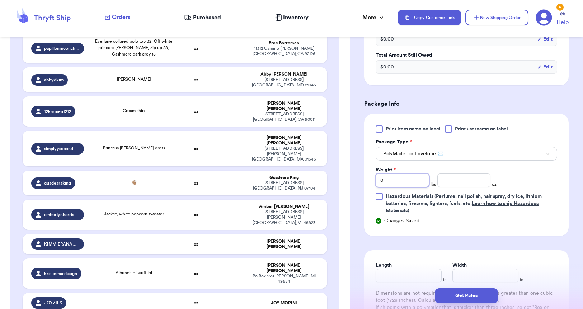
click at [398, 183] on input "0" at bounding box center [401, 181] width 53 height 14
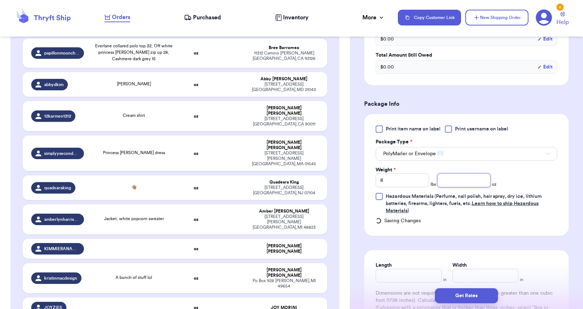
click at [451, 180] on input "number" at bounding box center [463, 181] width 53 height 14
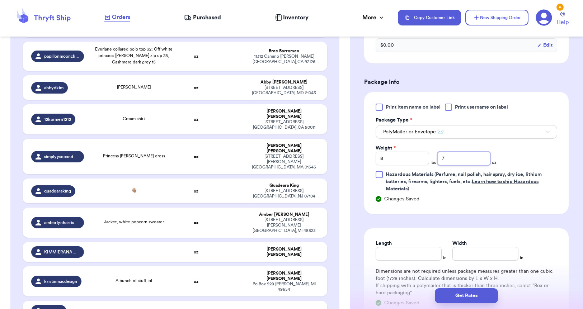
scroll to position [398, 0]
click at [408, 230] on input "Length" at bounding box center [408, 253] width 66 height 14
drag, startPoint x: 471, startPoint y: 252, endPoint x: 410, endPoint y: 189, distance: 87.0
click at [470, 230] on input "Width *" at bounding box center [485, 253] width 66 height 14
click at [390, 157] on input "8" at bounding box center [401, 158] width 53 height 14
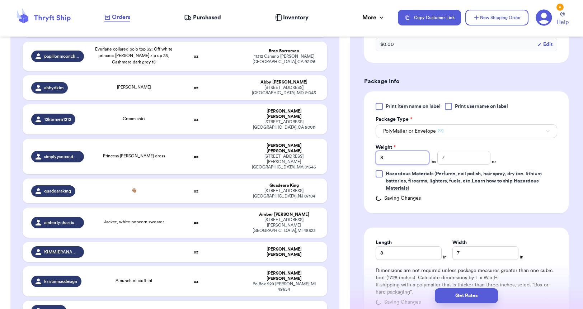
click at [390, 157] on input "8" at bounding box center [401, 158] width 53 height 14
click at [453, 157] on input "7" at bounding box center [463, 158] width 53 height 14
click at [453, 157] on input "1" at bounding box center [463, 158] width 53 height 14
click at [527, 153] on div "Print item name on label Print username on label Package Type * PolyMailer or E…" at bounding box center [465, 147] width 181 height 89
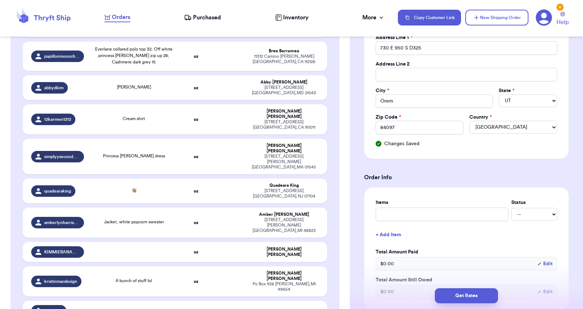
scroll to position [0, 0]
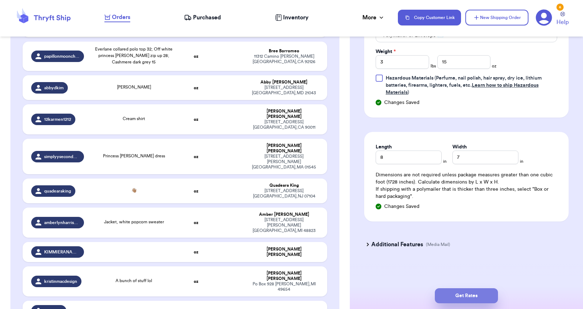
click at [471, 230] on button "Get Rates" at bounding box center [466, 295] width 63 height 15
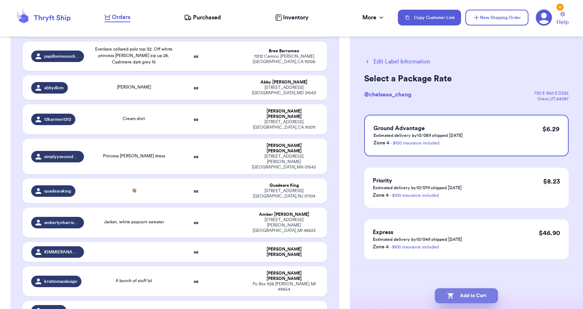
click at [471, 230] on button "Add to Cart" at bounding box center [466, 295] width 63 height 15
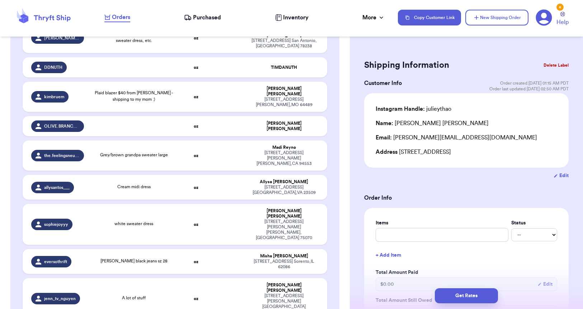
scroll to position [21439, 0]
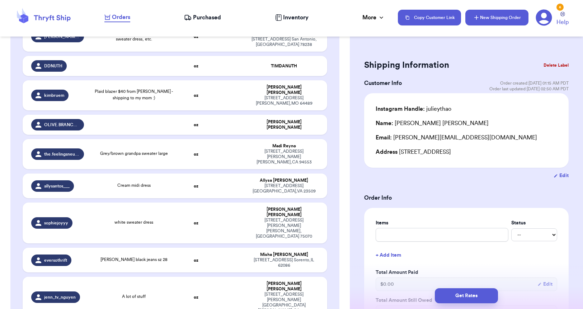
click at [497, 15] on button "New Shipping Order" at bounding box center [496, 18] width 63 height 16
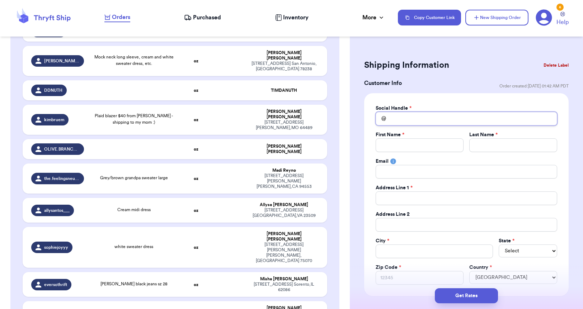
click at [430, 118] on input "Total Amount Paid" at bounding box center [465, 119] width 181 height 14
paste input "jls_05"
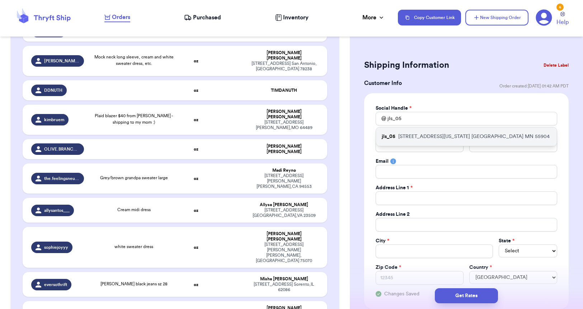
click at [434, 134] on p "[STREET_ADDRESS][US_STATE]" at bounding box center [473, 136] width 151 height 7
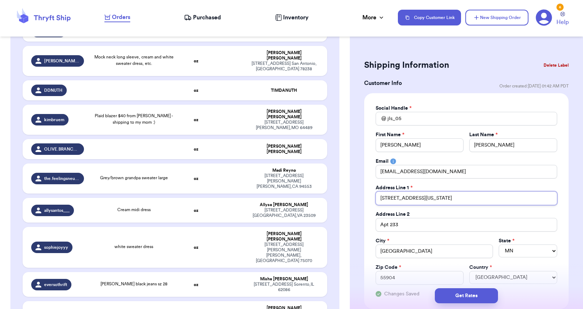
click at [399, 200] on input "[STREET_ADDRESS][US_STATE]" at bounding box center [465, 199] width 181 height 14
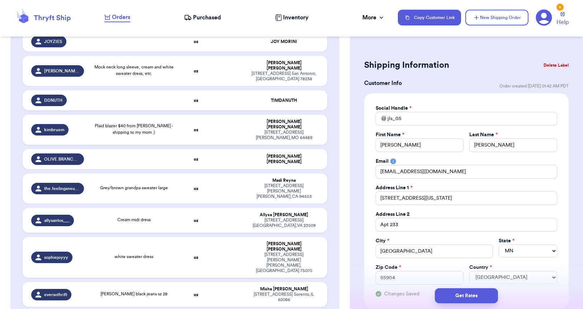
click at [368, 130] on div "Social Handle * @ jls_05 First Name * [PERSON_NAME] Last Name * [PERSON_NAME] E…" at bounding box center [466, 201] width 204 height 216
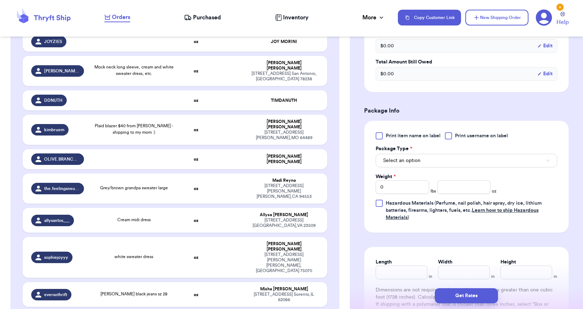
scroll to position [371, 0]
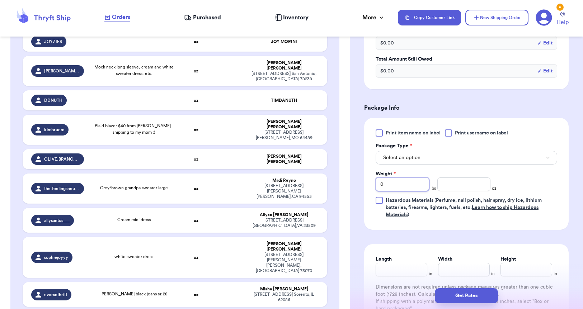
click at [389, 181] on input "0" at bounding box center [401, 185] width 53 height 14
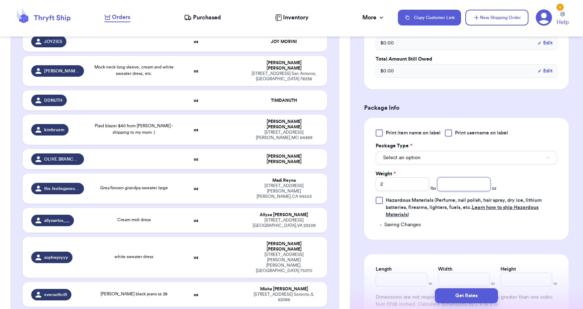
click at [458, 186] on input "number" at bounding box center [463, 185] width 53 height 14
click at [420, 160] on button "Select an option" at bounding box center [465, 158] width 181 height 14
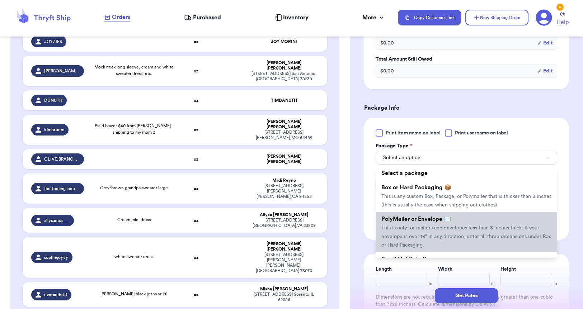
click at [441, 230] on span "This is only for mailers and envelopes less than 3 inches thick. If your envelo…" at bounding box center [466, 237] width 170 height 22
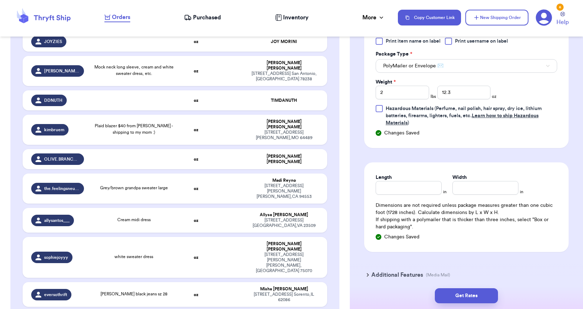
scroll to position [464, 0]
click at [386, 185] on input "Length" at bounding box center [408, 187] width 66 height 14
click at [464, 185] on input "7" at bounding box center [485, 187] width 66 height 14
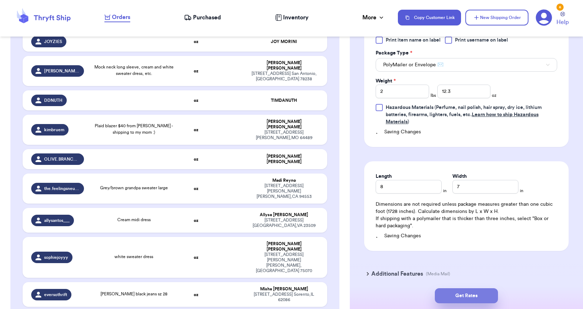
click at [468, 230] on button "Get Rates" at bounding box center [466, 295] width 63 height 15
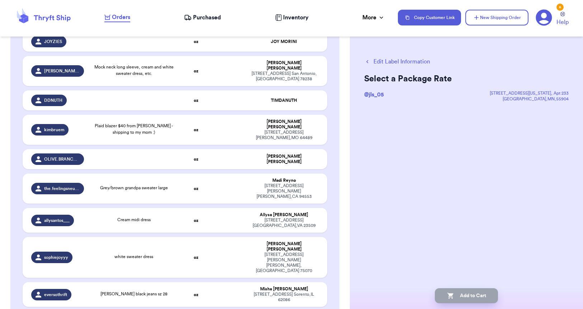
scroll to position [0, 0]
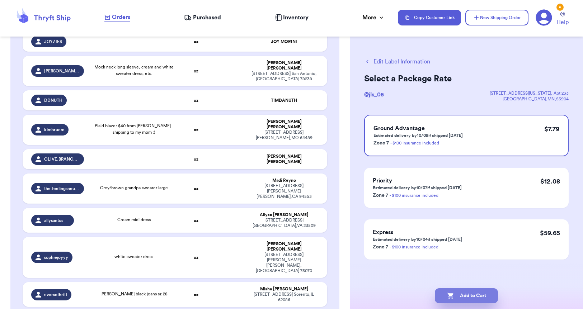
click at [471, 230] on button "Add to Cart" at bounding box center [466, 295] width 63 height 15
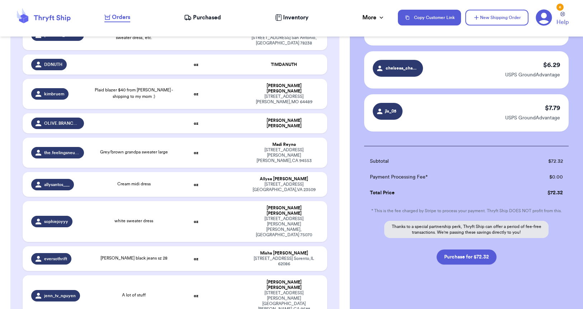
scroll to position [345, 0]
click at [478, 230] on button "Purchase for $72.32" at bounding box center [466, 257] width 60 height 15
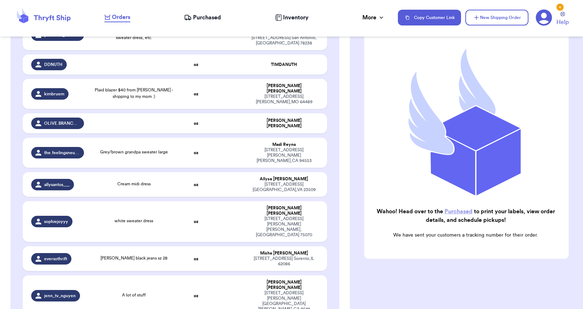
scroll to position [21299, 0]
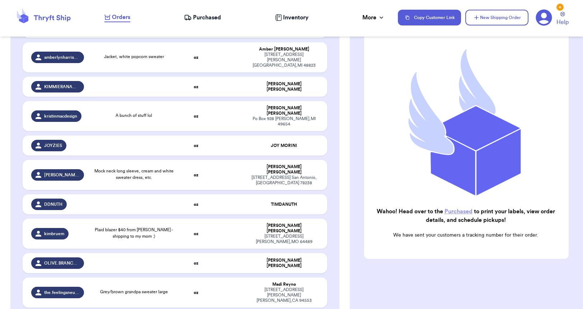
click at [464, 212] on link "Purchased" at bounding box center [458, 212] width 28 height 6
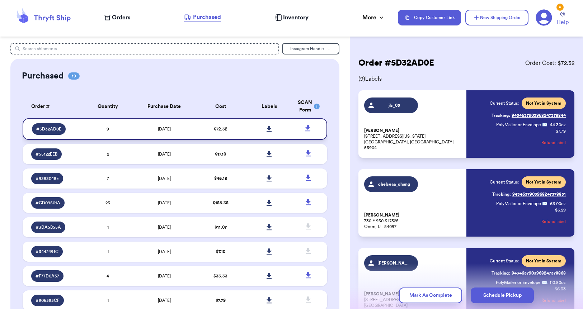
click at [269, 132] on icon at bounding box center [268, 129] width 5 height 6
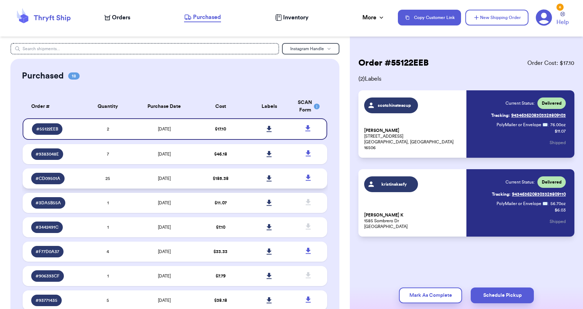
click at [207, 185] on td "$ 185.38" at bounding box center [220, 179] width 49 height 20
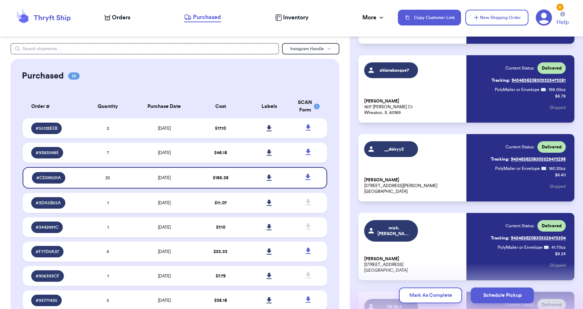
scroll to position [1140, 0]
click at [543, 17] on icon at bounding box center [543, 17] width 16 height 16
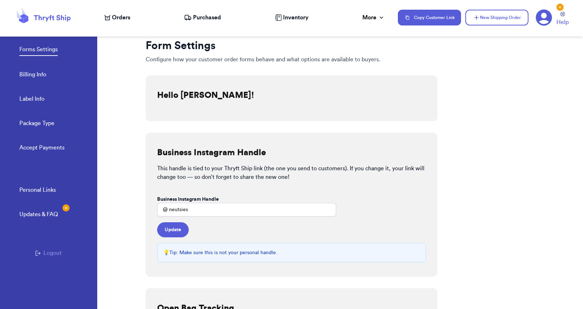
click at [29, 79] on link "Billing Info" at bounding box center [32, 75] width 27 height 10
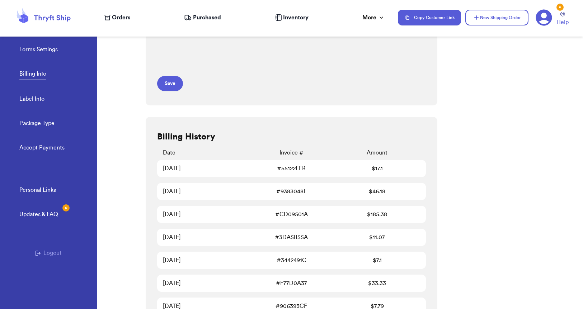
scroll to position [172, 0]
